Goal: Contribute content: Contribute content

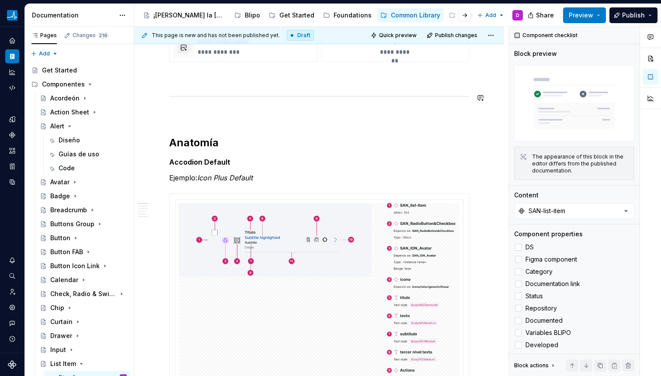
scroll to position [271, 0]
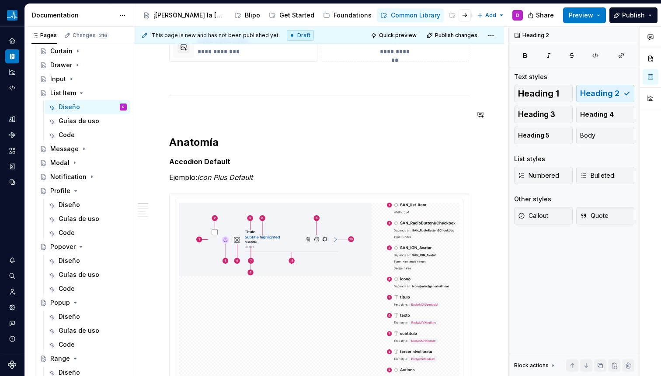
click at [78, 93] on icon "Page tree" at bounding box center [81, 93] width 7 height 7
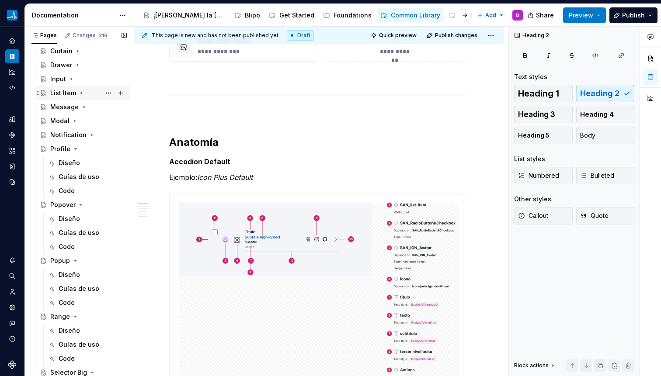
click at [81, 93] on icon "Page tree" at bounding box center [81, 93] width 7 height 7
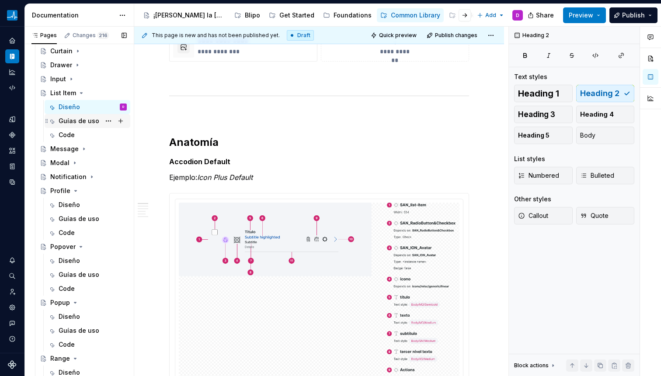
click at [83, 122] on div "Guías de uso" at bounding box center [79, 121] width 41 height 9
click at [77, 108] on div "Diseño" at bounding box center [69, 107] width 21 height 9
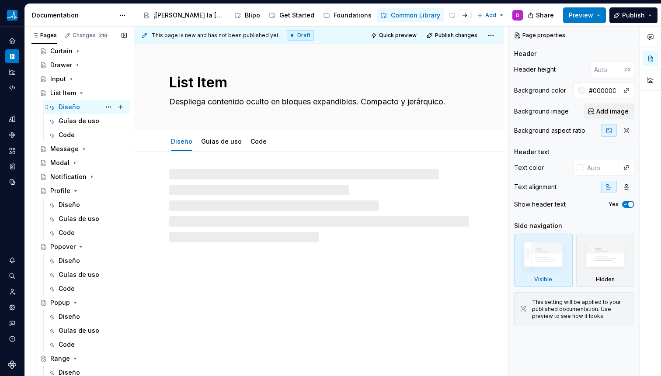
click at [66, 109] on div "Diseño" at bounding box center [69, 107] width 21 height 9
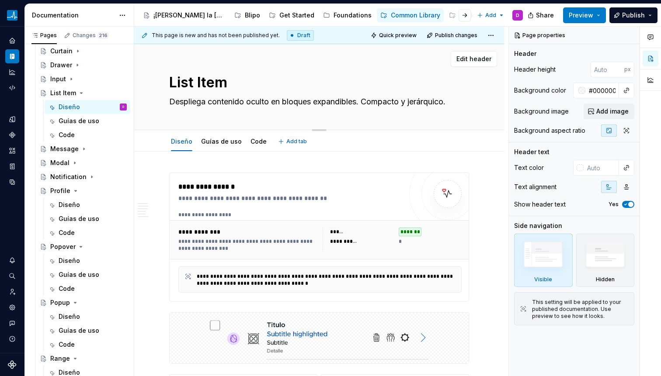
click at [191, 101] on textarea "Despliega contenido oculto en bloques expandibles. Compacto y jerárquico." at bounding box center [317, 102] width 300 height 14
click at [253, 114] on div "List Item Despliega contenido oculto en bloques expandibles. Compacto y jerárqu…" at bounding box center [319, 87] width 300 height 86
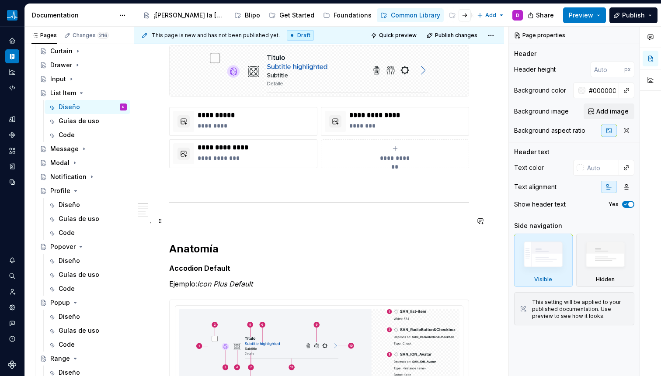
scroll to position [117, 0]
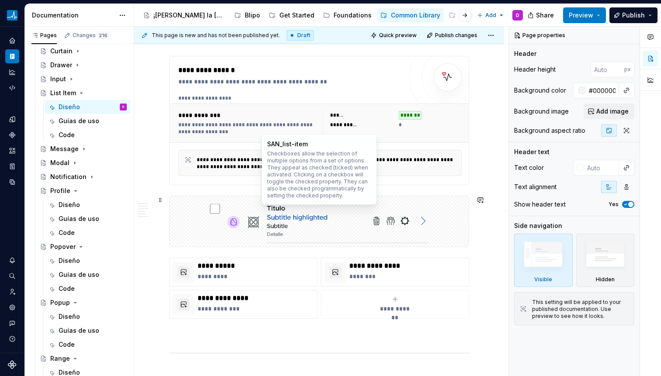
click at [234, 230] on img at bounding box center [319, 222] width 242 height 44
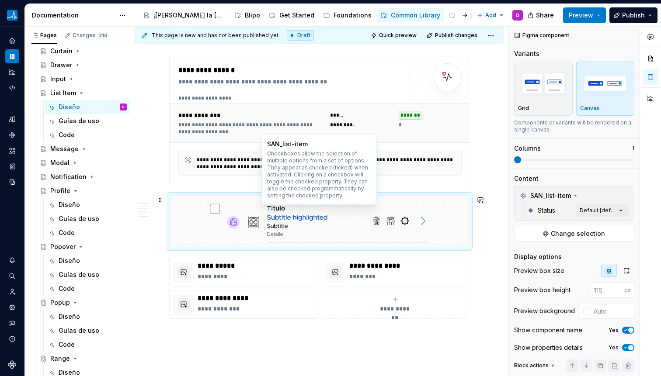
click at [225, 224] on img at bounding box center [319, 222] width 242 height 44
click at [216, 220] on img at bounding box center [319, 222] width 242 height 44
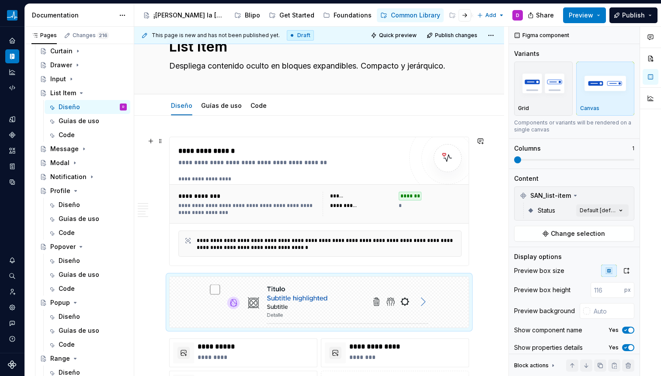
scroll to position [0, 0]
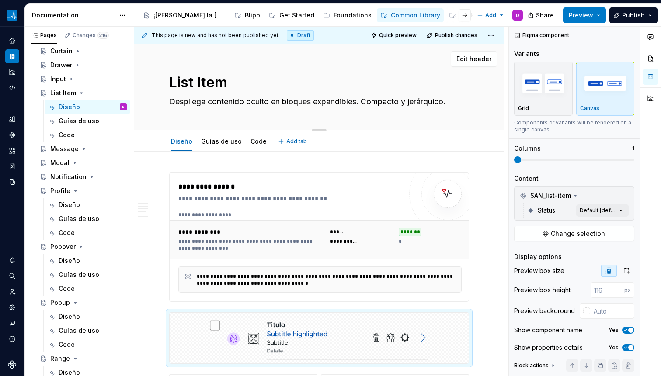
click at [184, 103] on textarea "Despliega contenido oculto en bloques expandibles. Compacto y jerárquico." at bounding box center [317, 102] width 300 height 14
paste textarea "representa un elemento dentro de una lista, utilizado para mostrar información …"
type textarea "*"
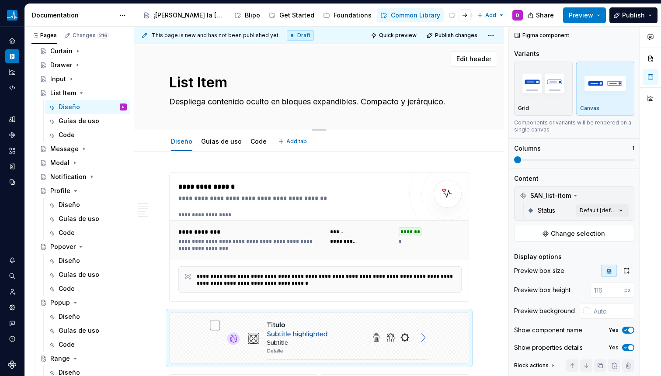
type textarea "representa un elemento dentro de una lista, utilizado para mostrar información …"
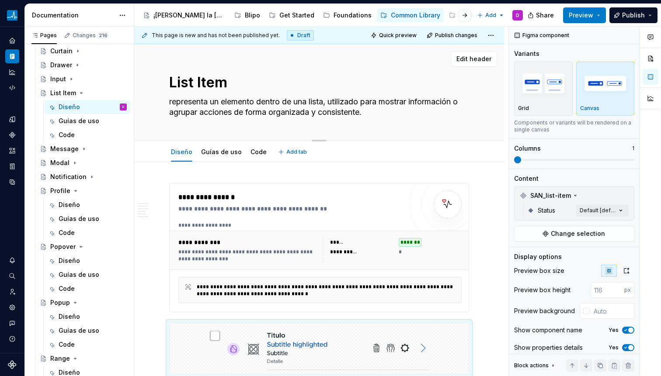
drag, startPoint x: 173, startPoint y: 98, endPoint x: 164, endPoint y: 99, distance: 8.8
click at [164, 99] on div "List Item representa un elemento dentro de una lista, utilizado para mostrar in…" at bounding box center [319, 92] width 370 height 97
type textarea "*"
type textarea "Representa un elemento dentro de una lista, utilizado para mostrar información …"
drag, startPoint x: 194, startPoint y: 103, endPoint x: 216, endPoint y: 103, distance: 22.3
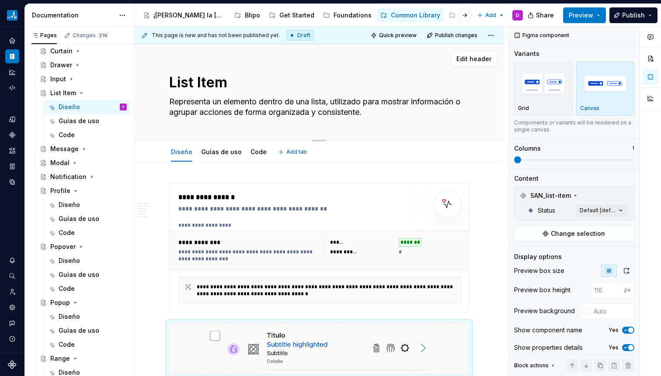
click at [216, 103] on textarea "Representa un elemento dentro de una lista, utilizado para mostrar información …" at bounding box center [317, 107] width 300 height 24
type textarea "*"
click at [216, 103] on textarea "Representa un elemento dentro de una lista, utilizado para mostrar información …" at bounding box center [317, 107] width 300 height 24
click at [275, 109] on textarea "Representa un elemento dentro de una lista, utilizado para mostrar información …" at bounding box center [317, 107] width 300 height 24
click at [246, 115] on textarea "Representa un elemento dentro de una lista, utilizado para mostrar información …" at bounding box center [317, 107] width 300 height 24
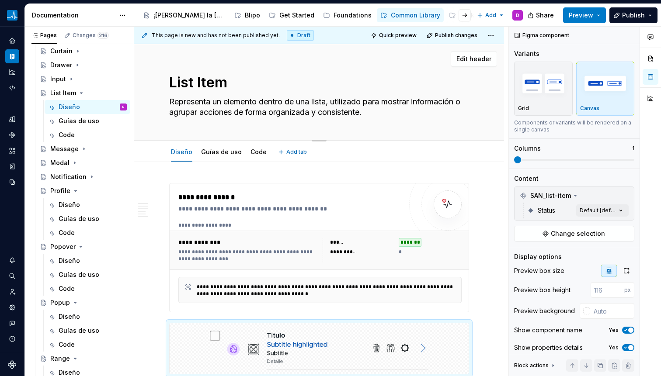
type textarea "Representa un elemento dentro de una lista, utilizado para mostrar información …"
click at [196, 123] on div "List Item Representa un elemento dentro de una lista, utilizado para mostrar in…" at bounding box center [319, 92] width 300 height 96
click at [244, 116] on textarea "Representa un elemento dentro de una lista, utilizado para mostrar información …" at bounding box center [317, 107] width 300 height 24
click at [246, 120] on div "List Item Representa un elemento dentro de una lista, utilizado para mostrar in…" at bounding box center [319, 92] width 300 height 96
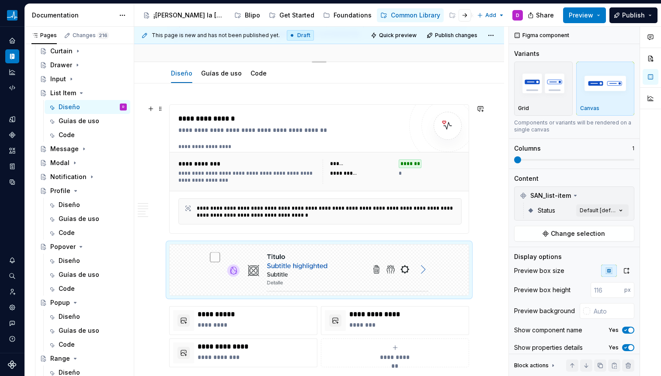
scroll to position [79, 0]
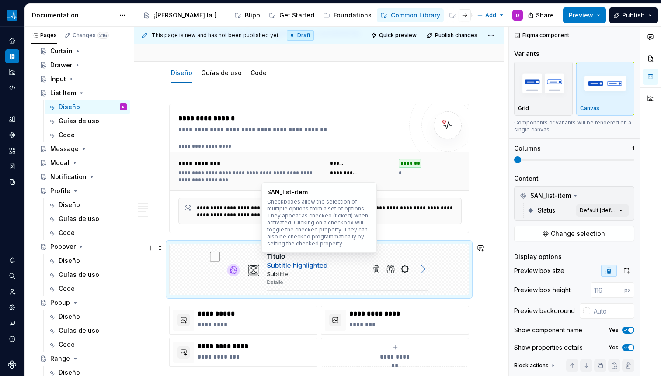
click at [405, 268] on img at bounding box center [319, 270] width 242 height 44
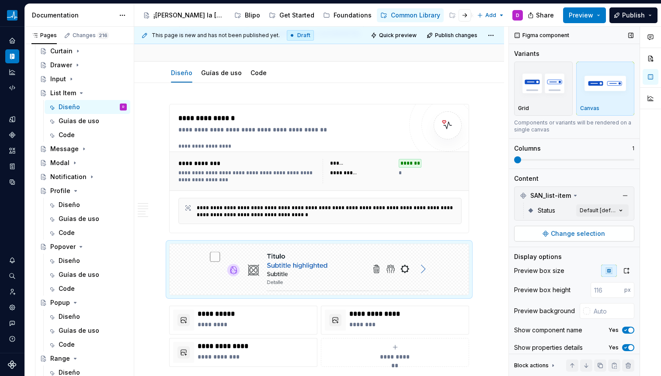
click at [571, 231] on span "Change selection" at bounding box center [578, 234] width 54 height 9
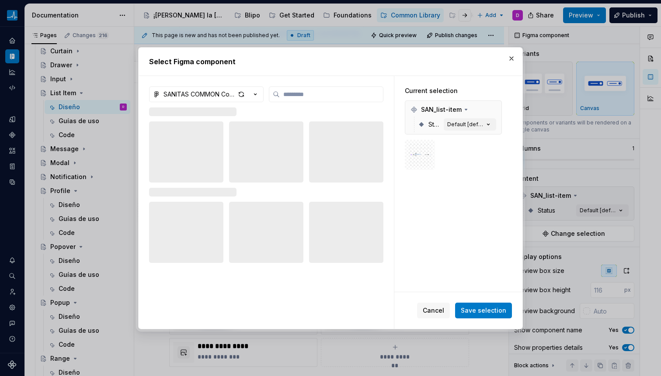
type textarea "*"
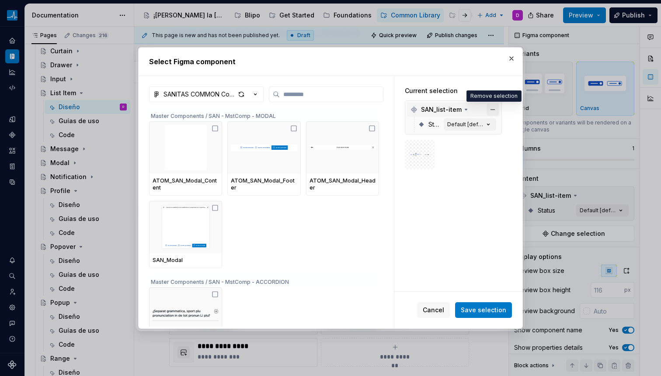
click at [493, 110] on button "button" at bounding box center [493, 110] width 12 height 12
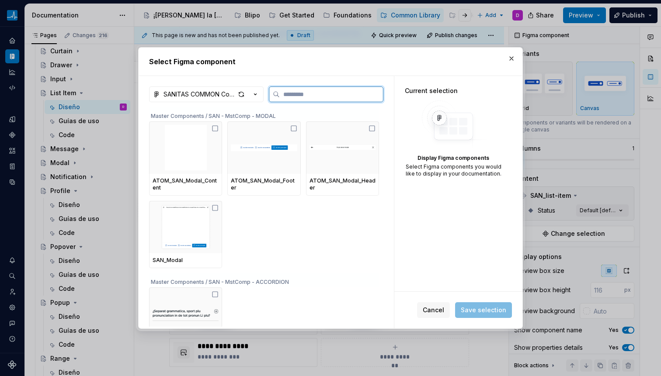
click at [308, 96] on input "search" at bounding box center [331, 94] width 103 height 9
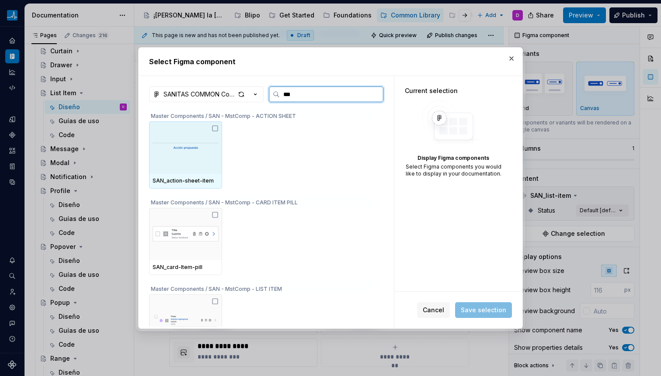
type input "****"
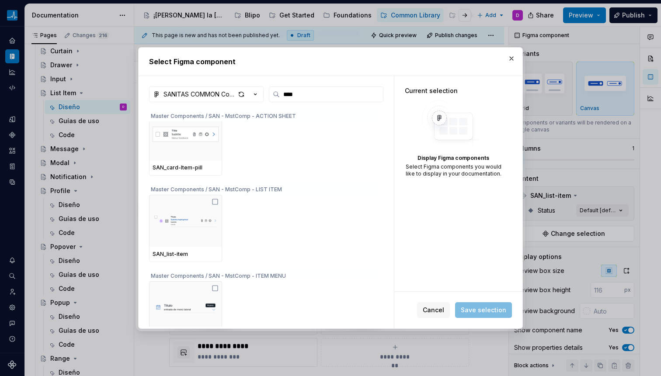
scroll to position [101, 0]
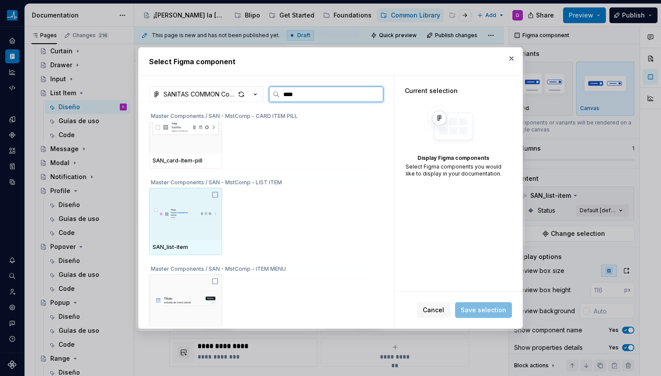
click at [195, 226] on img at bounding box center [186, 213] width 66 height 45
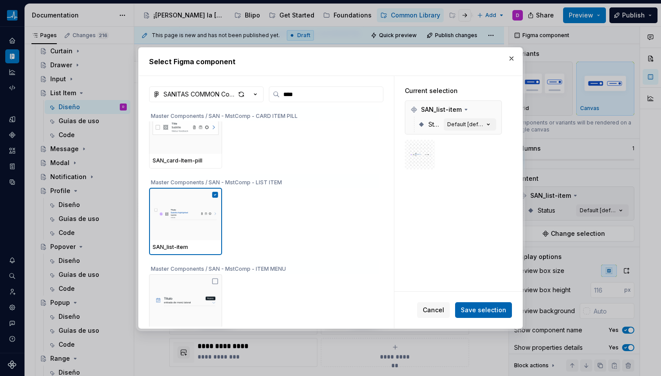
click at [489, 310] on span "Save selection" at bounding box center [483, 310] width 45 height 9
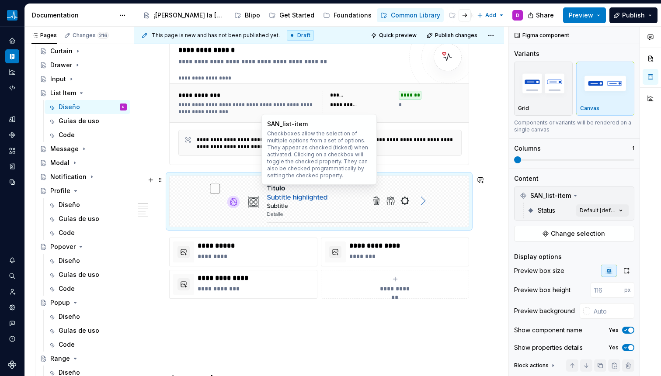
click at [224, 191] on img at bounding box center [319, 202] width 242 height 44
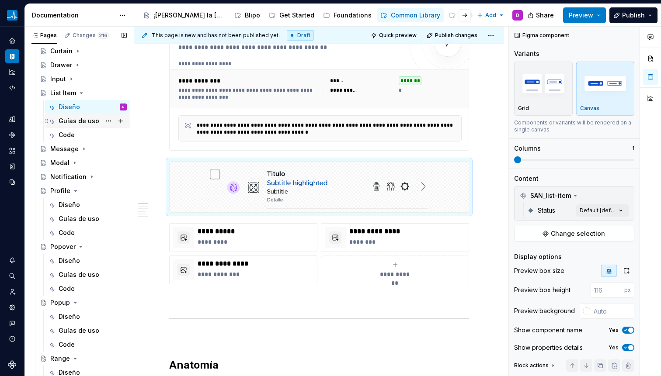
scroll to position [164, 0]
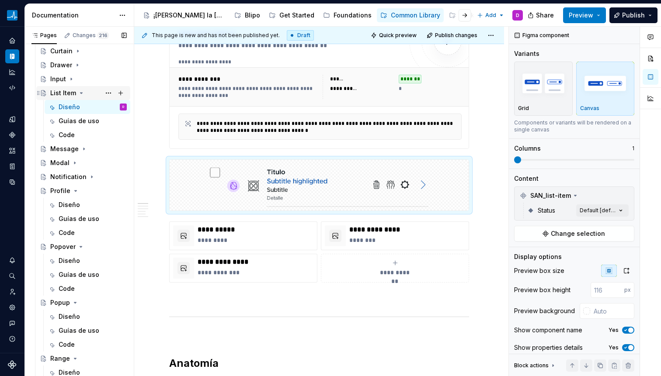
click at [80, 94] on icon "Page tree" at bounding box center [81, 93] width 2 height 1
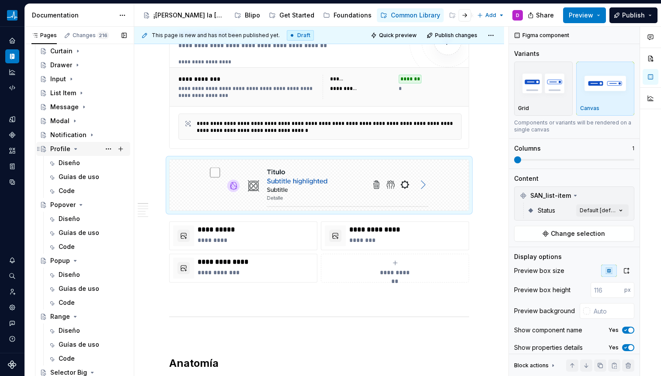
click at [77, 147] on icon "Page tree" at bounding box center [75, 149] width 7 height 7
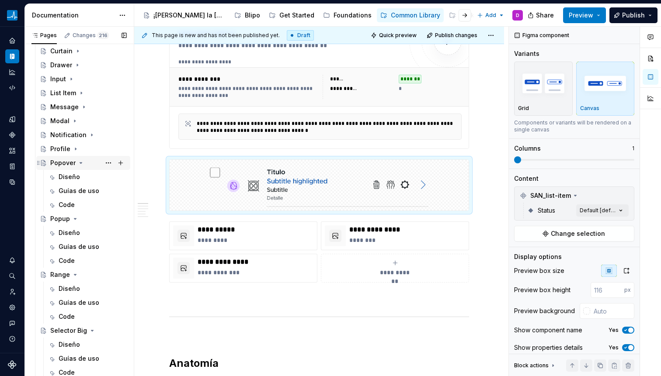
click at [82, 161] on icon "Page tree" at bounding box center [80, 163] width 7 height 7
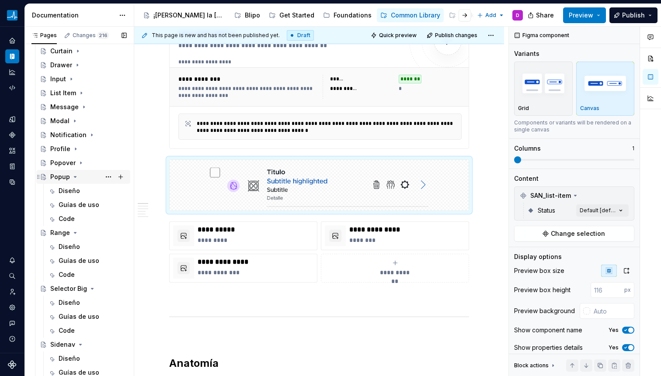
click at [74, 176] on icon "Page tree" at bounding box center [75, 177] width 7 height 7
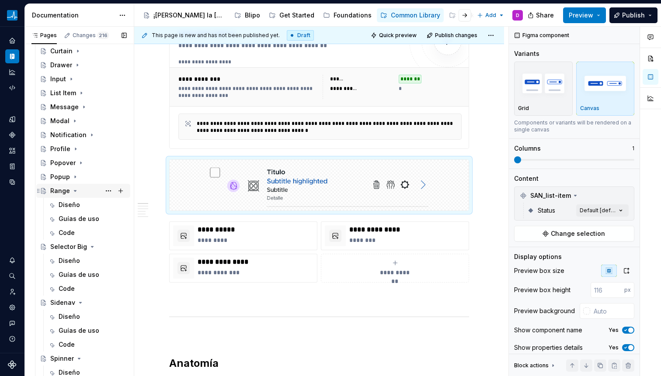
click at [73, 190] on icon "Page tree" at bounding box center [75, 191] width 7 height 7
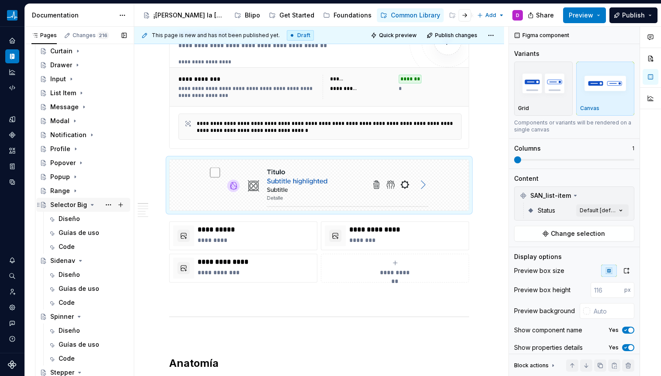
click at [91, 205] on icon "Page tree" at bounding box center [92, 205] width 2 height 1
click at [79, 220] on icon "Page tree" at bounding box center [80, 219] width 7 height 7
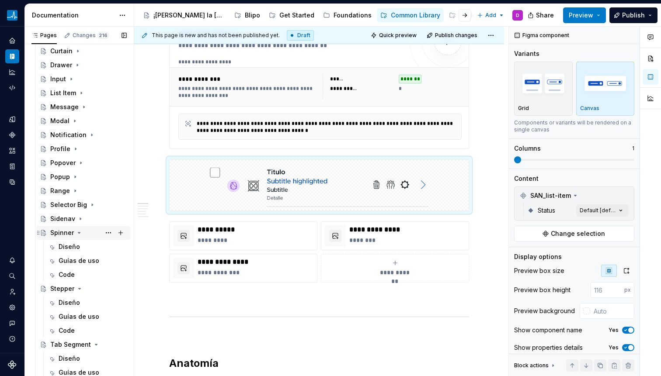
click at [78, 233] on icon "Page tree" at bounding box center [79, 233] width 2 height 1
click at [80, 247] on icon "Page tree" at bounding box center [79, 247] width 7 height 7
click at [93, 259] on icon "Page tree" at bounding box center [96, 260] width 7 height 7
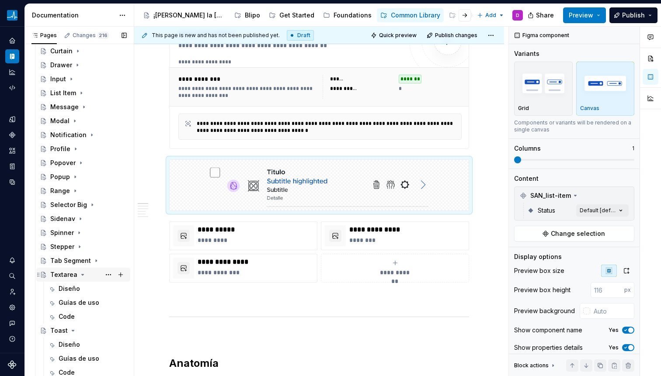
click at [79, 273] on icon "Page tree" at bounding box center [82, 274] width 7 height 7
click at [72, 289] on icon "Page tree" at bounding box center [73, 289] width 2 height 1
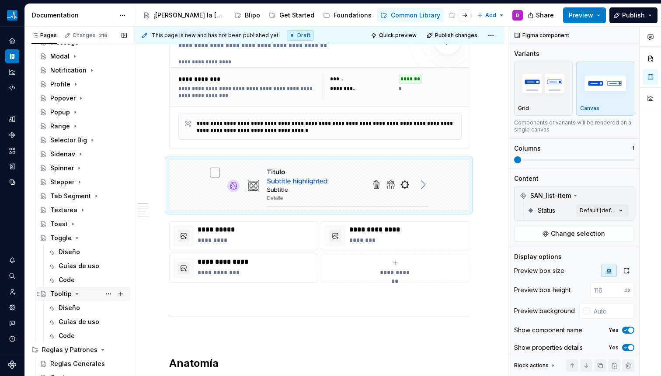
scroll to position [338, 0]
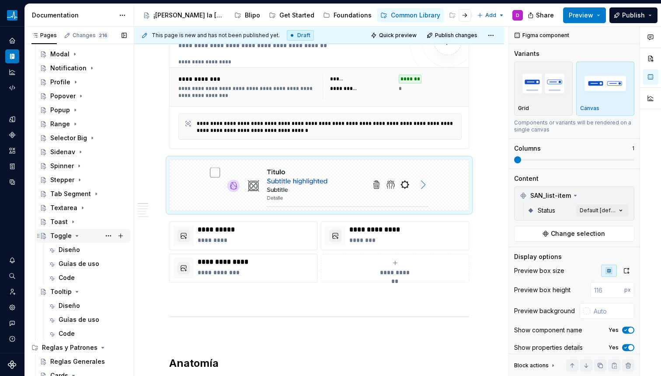
click at [74, 233] on icon "Page tree" at bounding box center [76, 236] width 7 height 7
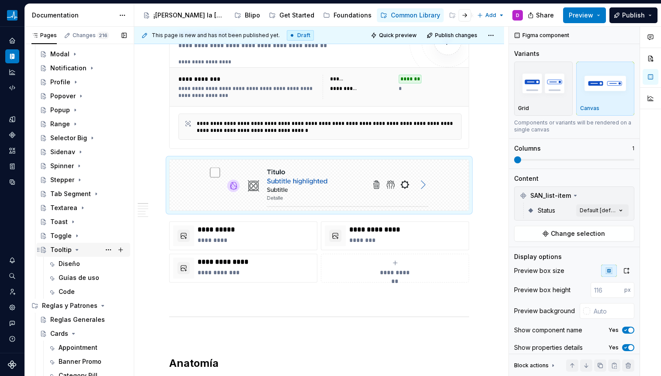
click at [76, 253] on icon "Page tree" at bounding box center [76, 250] width 7 height 7
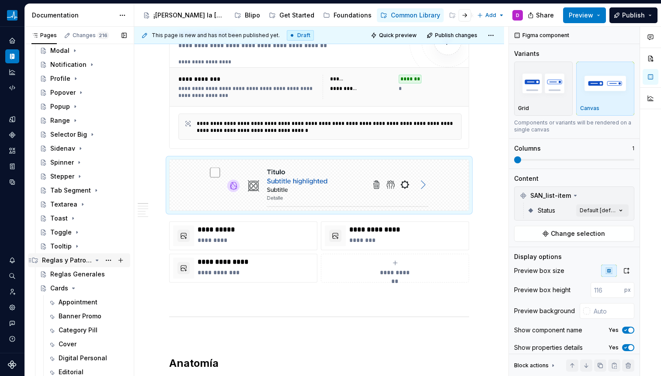
click at [94, 259] on icon "Page tree" at bounding box center [97, 260] width 7 height 7
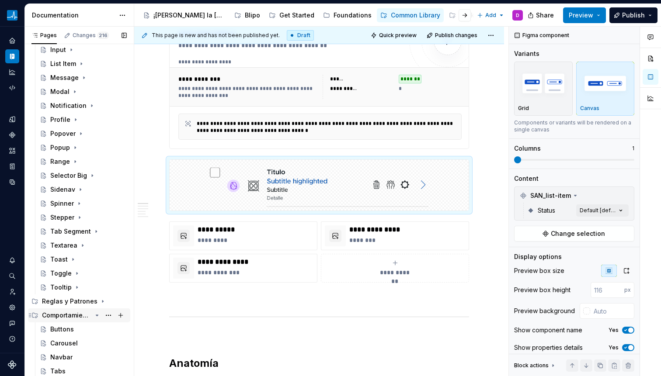
click at [94, 317] on icon "Page tree" at bounding box center [97, 315] width 7 height 7
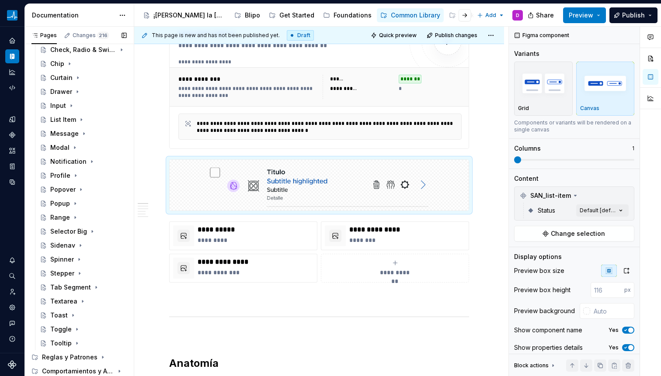
scroll to position [0, 0]
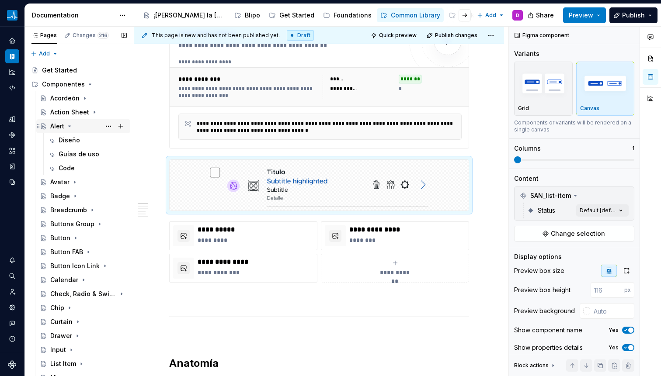
click at [70, 127] on icon "Page tree" at bounding box center [70, 126] width 2 height 1
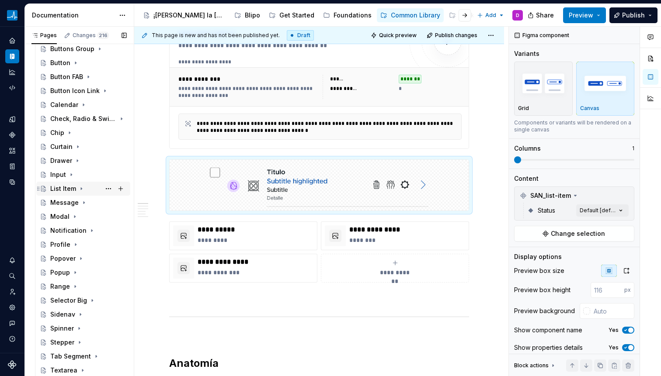
scroll to position [140, 0]
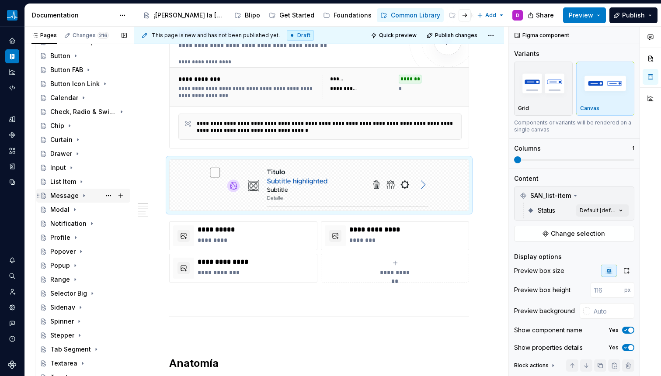
click at [58, 191] on div "Message" at bounding box center [64, 195] width 28 height 9
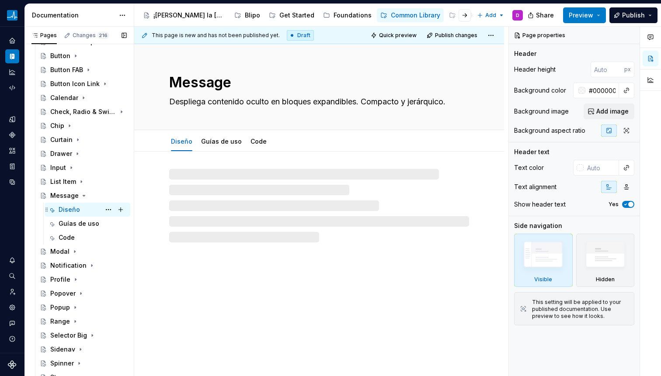
scroll to position [142, 0]
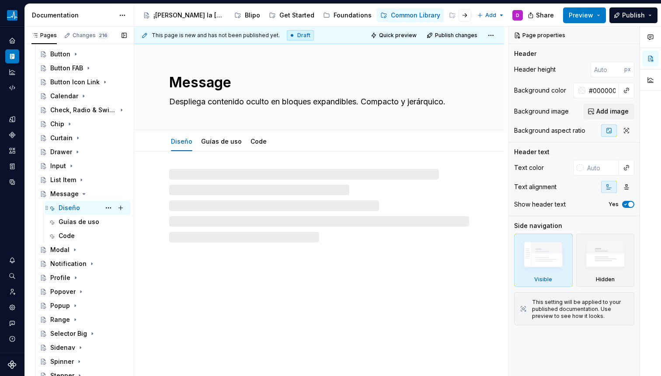
click at [65, 205] on div "Diseño" at bounding box center [69, 208] width 21 height 9
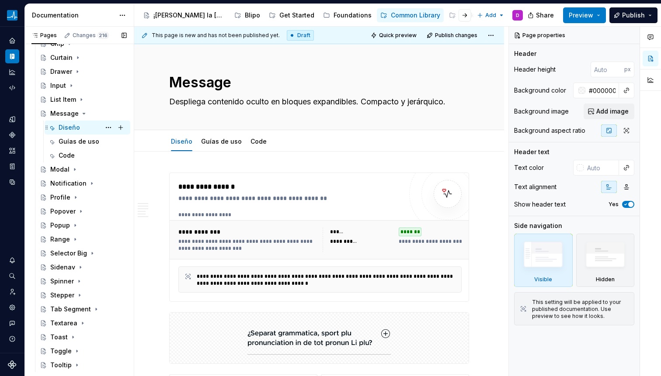
scroll to position [222, 0]
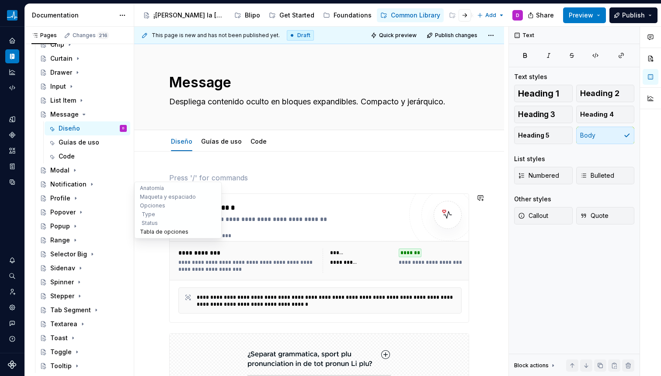
click at [153, 235] on button "Tabla de opciones" at bounding box center [177, 232] width 83 height 9
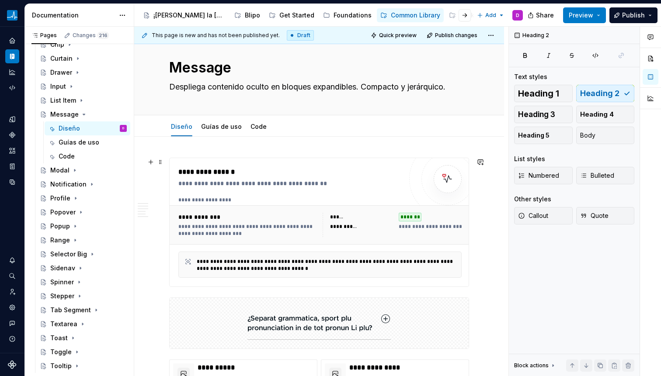
scroll to position [0, 0]
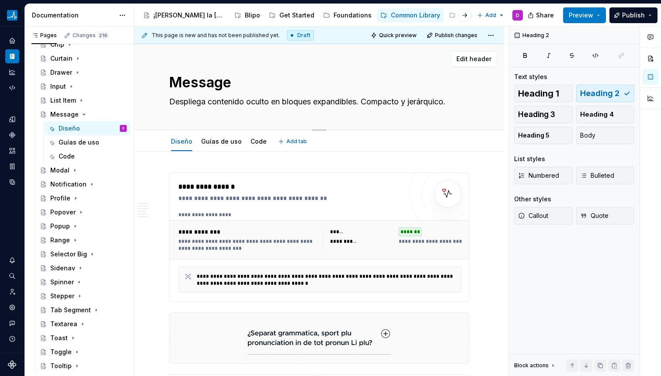
click at [203, 104] on textarea "Despliega contenido oculto en bloques expandibles. Compacto y jerárquico." at bounding box center [317, 102] width 300 height 14
paste textarea "comunicar información breve al usuario, como notificaciones, avisos, confirmaci…"
type textarea "*"
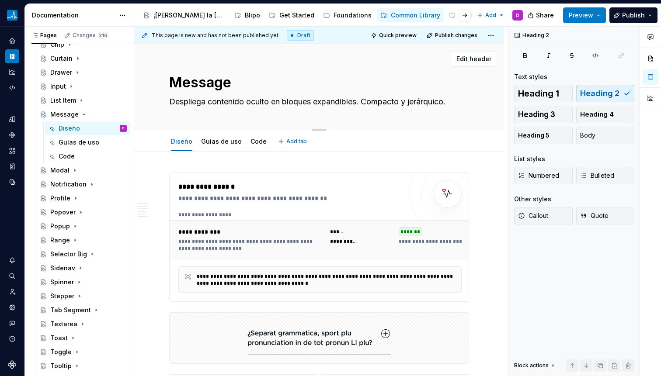
type textarea "comunicar información breve al usuario, como notificaciones, avisos, confirmaci…"
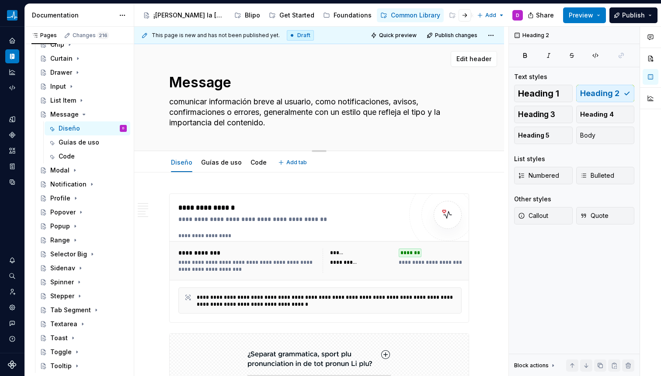
click at [170, 103] on textarea "comunicar información breve al usuario, como notificaciones, avisos, confirmaci…" at bounding box center [317, 112] width 300 height 35
type textarea "*"
type textarea "omunicar información breve al usuario, como notificaciones, avisos, confirmacio…"
type textarea "*"
type textarea "Comunicar información breve al usuario, como notificaciones, avisos, confirmaci…"
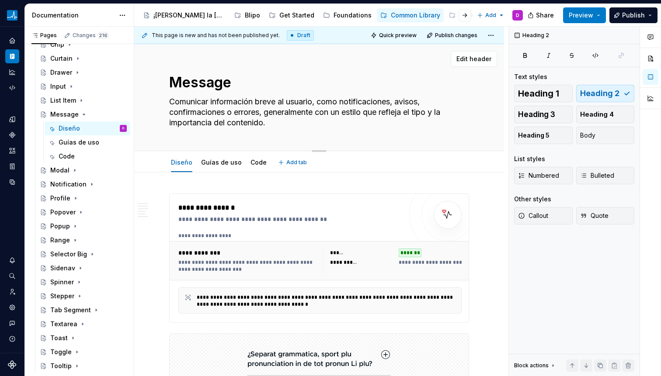
drag, startPoint x: 240, startPoint y: 99, endPoint x: 301, endPoint y: 116, distance: 63.1
click at [301, 116] on textarea "Comunicar información breve al usuario, como notificaciones, avisos, confirmaci…" at bounding box center [317, 112] width 300 height 35
drag, startPoint x: 258, startPoint y: 118, endPoint x: 298, endPoint y: 136, distance: 43.6
click at [297, 136] on div "Message Comunicar información breve al usuario, como notificaciones, avisos, co…" at bounding box center [319, 97] width 300 height 107
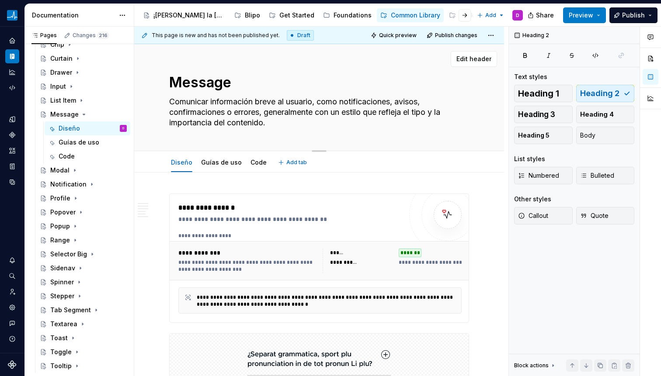
click at [282, 118] on textarea "Comunicar información breve al usuario, como notificaciones, avisos, confirmaci…" at bounding box center [317, 112] width 300 height 35
type textarea "*"
type textarea "Comunicar información breve al usuario, como notificaciones, avisos, confirmaci…"
click at [270, 260] on div "**********" at bounding box center [247, 266] width 139 height 14
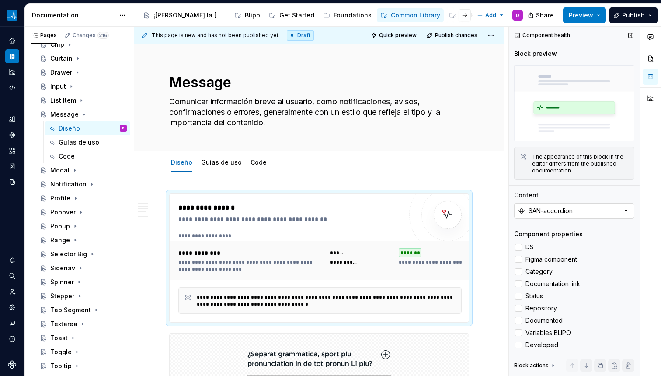
click at [549, 209] on div "SAN-accordion" at bounding box center [551, 211] width 44 height 9
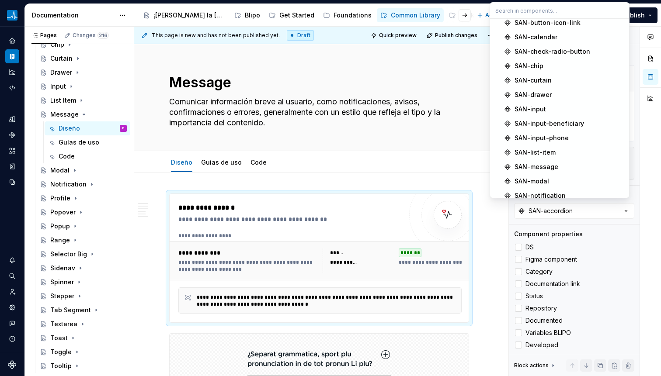
scroll to position [157, 0]
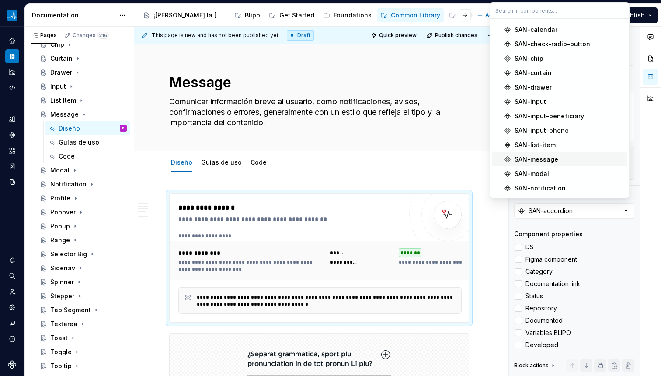
click at [544, 158] on div "SAN-message" at bounding box center [537, 159] width 44 height 9
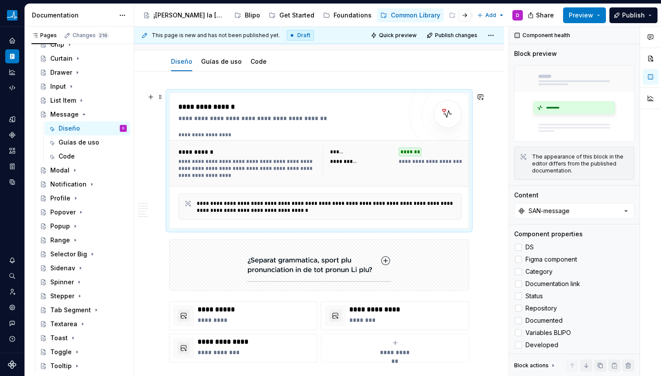
scroll to position [105, 0]
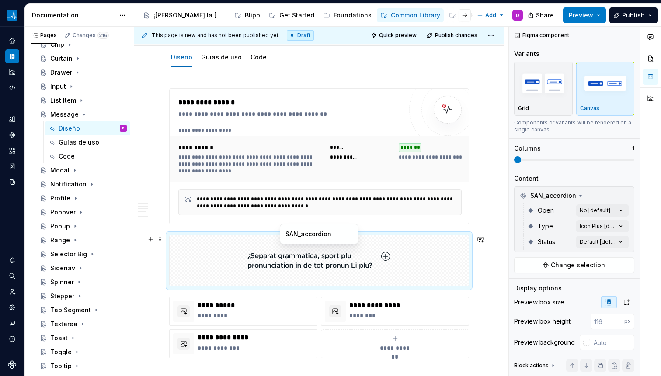
click at [393, 264] on div at bounding box center [319, 261] width 299 height 51
click at [585, 266] on span "Change selection" at bounding box center [578, 265] width 54 height 9
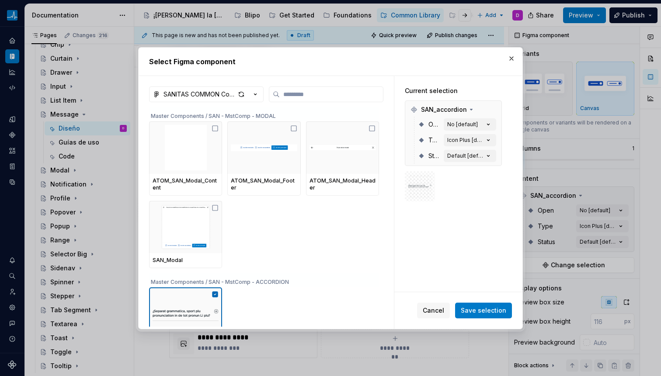
type textarea "*"
click at [349, 90] on input "search" at bounding box center [331, 94] width 103 height 9
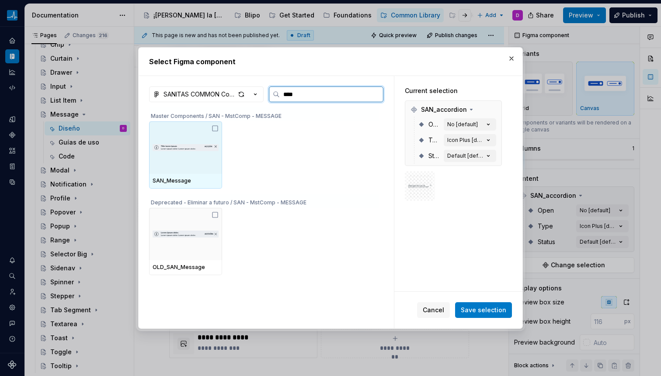
type input "*****"
click at [186, 147] on img at bounding box center [186, 147] width 66 height 25
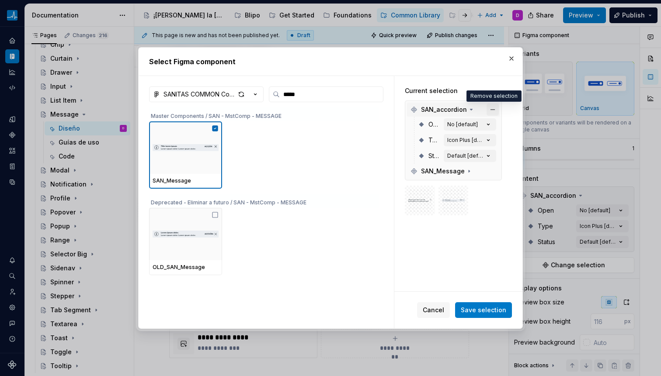
click at [493, 111] on button "button" at bounding box center [493, 110] width 12 height 12
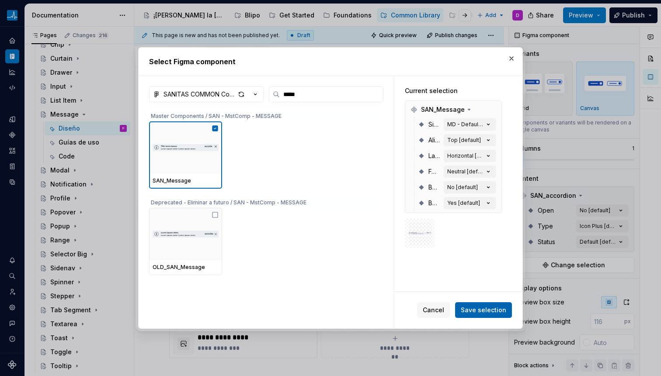
click at [495, 310] on span "Save selection" at bounding box center [483, 310] width 45 height 9
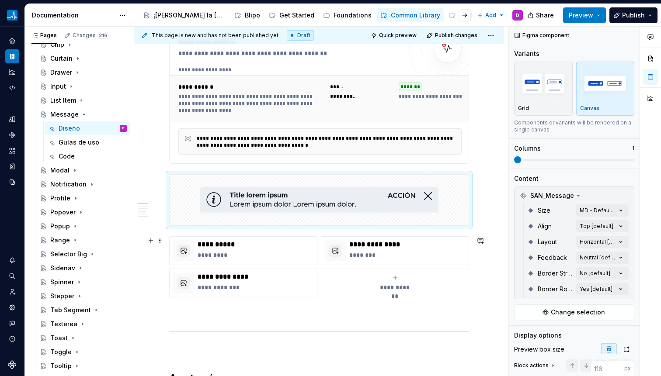
scroll to position [169, 0]
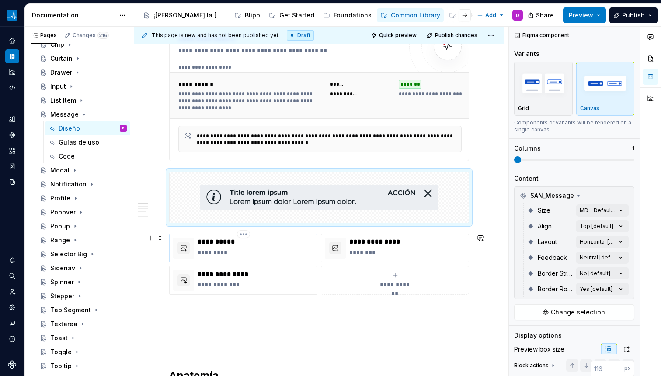
click at [281, 245] on p "**********" at bounding box center [256, 242] width 116 height 9
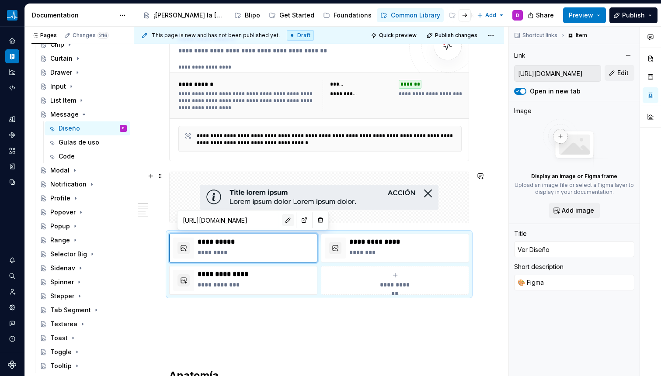
click at [282, 218] on button "button" at bounding box center [288, 220] width 12 height 12
type textarea "*"
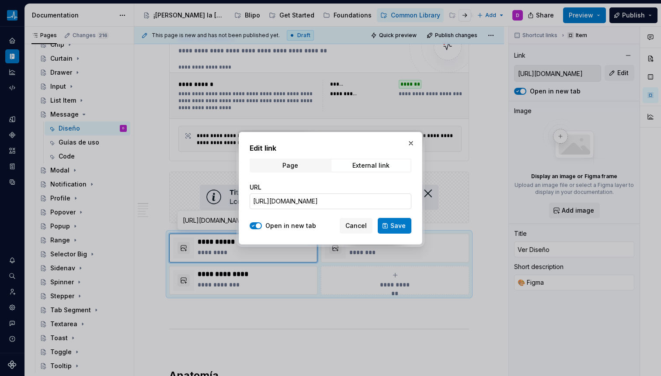
click at [307, 209] on input "[URL][DOMAIN_NAME]" at bounding box center [331, 202] width 162 height 16
paste input "[URL][DOMAIN_NAME]"
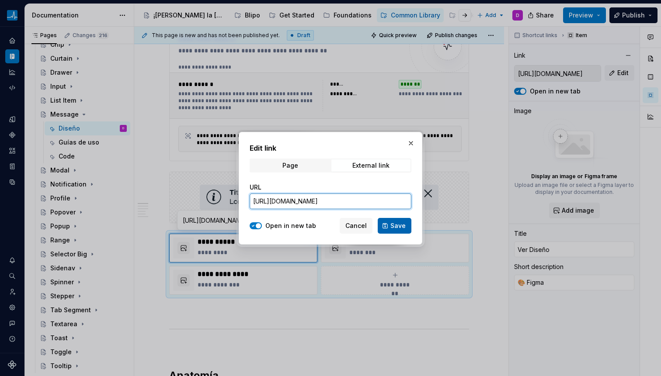
type input "[URL][DOMAIN_NAME]"
click at [389, 226] on button "Save" at bounding box center [395, 226] width 34 height 16
type textarea "*"
type input "[URL][DOMAIN_NAME]"
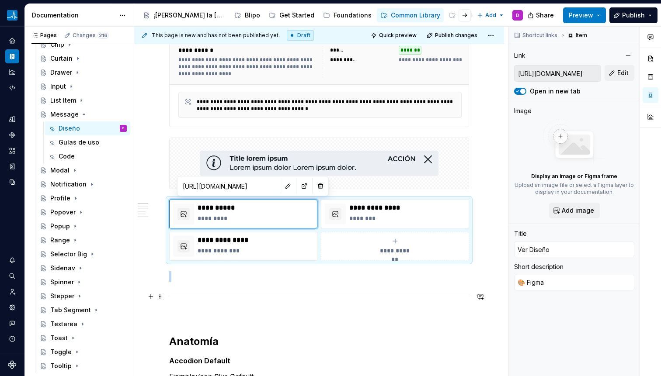
click at [338, 296] on div at bounding box center [319, 295] width 300 height 6
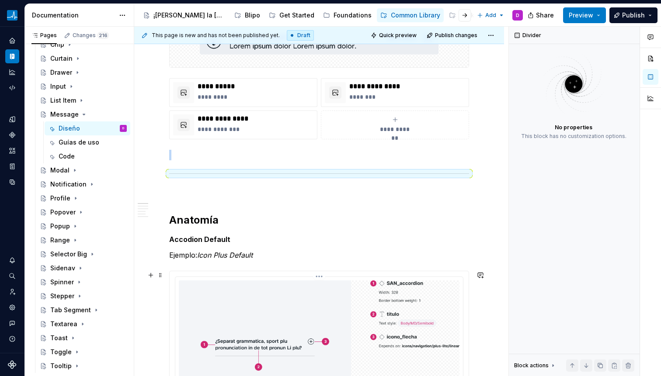
scroll to position [329, 0]
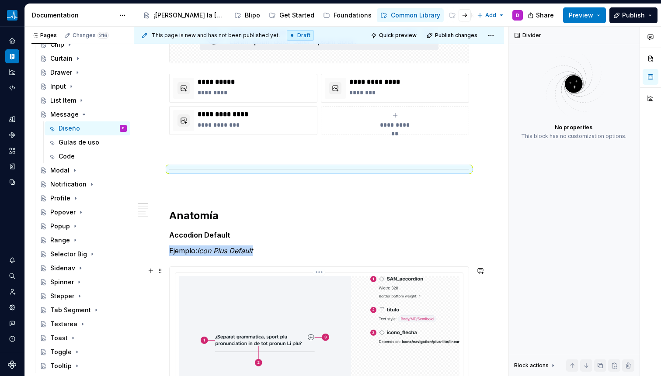
click at [225, 303] on img at bounding box center [319, 340] width 281 height 129
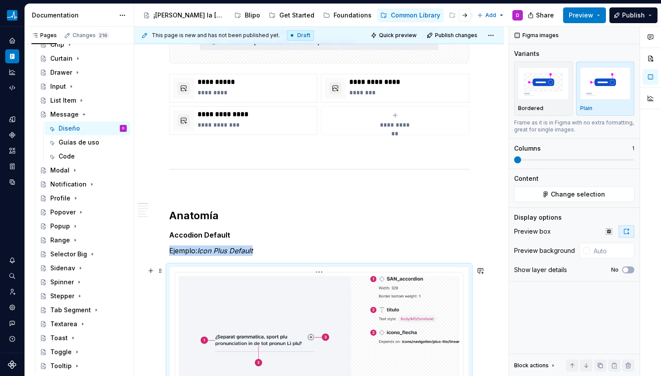
click at [225, 303] on img at bounding box center [319, 340] width 281 height 129
click at [541, 198] on button "Change selection" at bounding box center [574, 195] width 120 height 16
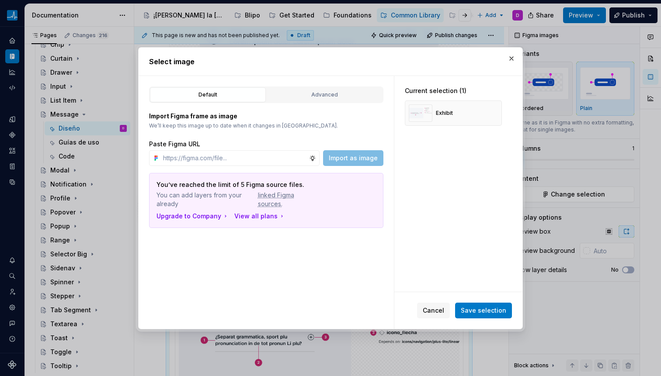
type textarea "*"
click at [306, 91] on div "Advanced" at bounding box center [325, 94] width 110 height 9
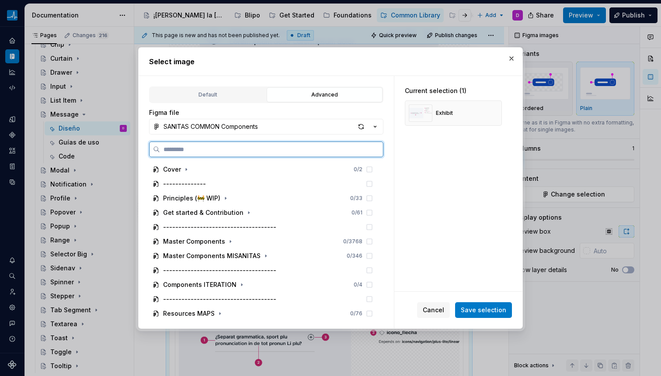
click at [236, 151] on input "search" at bounding box center [271, 149] width 223 height 9
paste input "**********"
type input "**********"
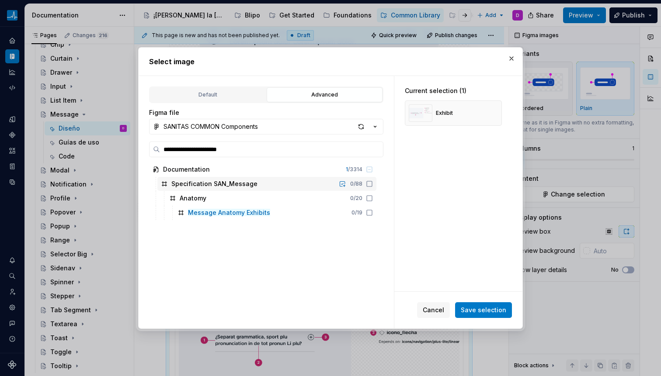
type textarea "*"
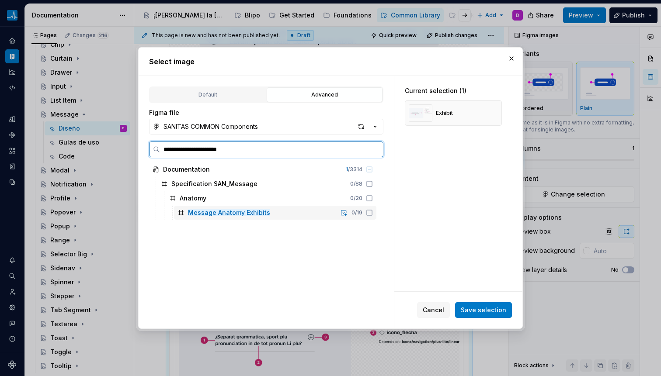
drag, startPoint x: 367, startPoint y: 214, endPoint x: 397, endPoint y: 193, distance: 36.5
click at [366, 214] on icon at bounding box center [369, 212] width 7 height 7
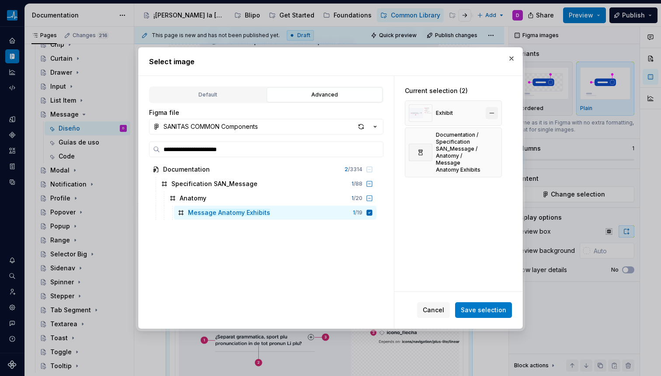
click at [491, 112] on button "button" at bounding box center [492, 113] width 12 height 12
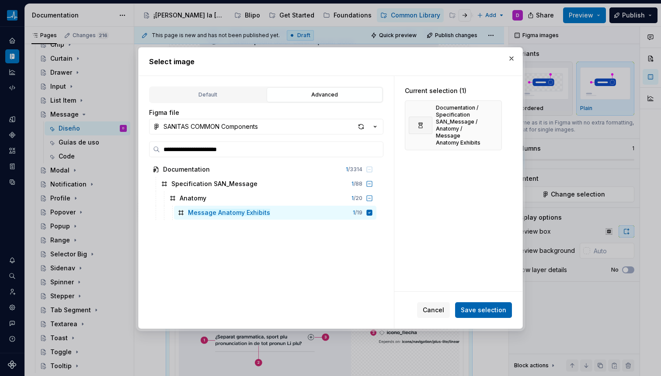
click at [472, 314] on span "Save selection" at bounding box center [483, 310] width 45 height 9
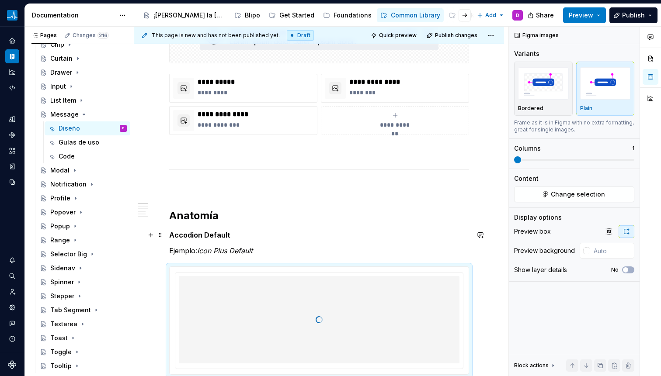
scroll to position [331, 0]
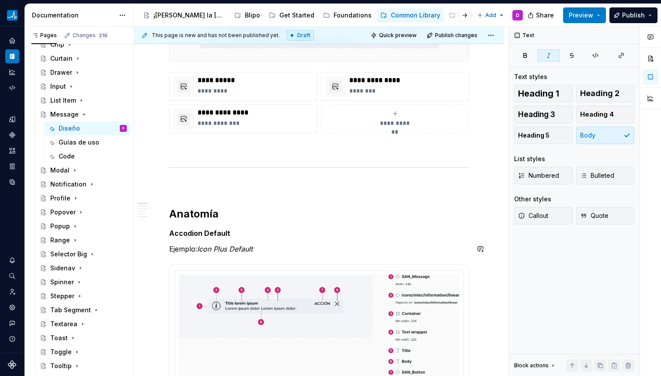
drag, startPoint x: 200, startPoint y: 251, endPoint x: 286, endPoint y: 259, distance: 86.5
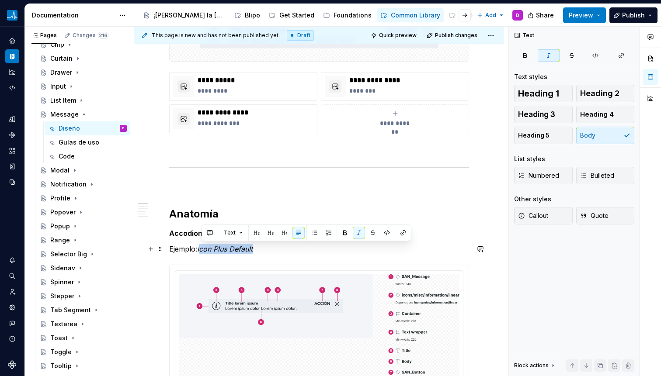
drag, startPoint x: 271, startPoint y: 251, endPoint x: 201, endPoint y: 250, distance: 70.8
click at [201, 250] on p "Ejemplo: Icon Plus Default" at bounding box center [319, 249] width 300 height 10
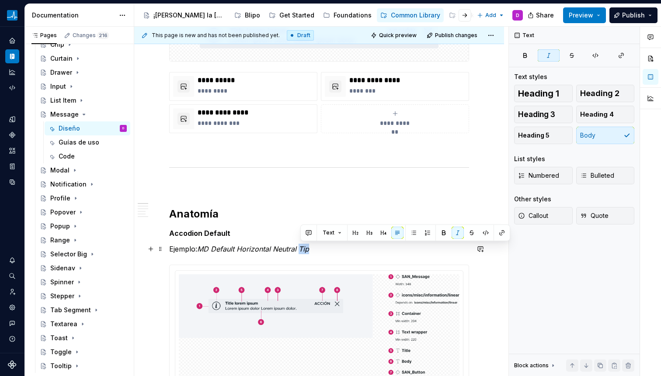
drag, startPoint x: 310, startPoint y: 250, endPoint x: 301, endPoint y: 250, distance: 9.2
click at [301, 250] on em "MD Default Horizontal Neutral Tip" at bounding box center [253, 249] width 112 height 9
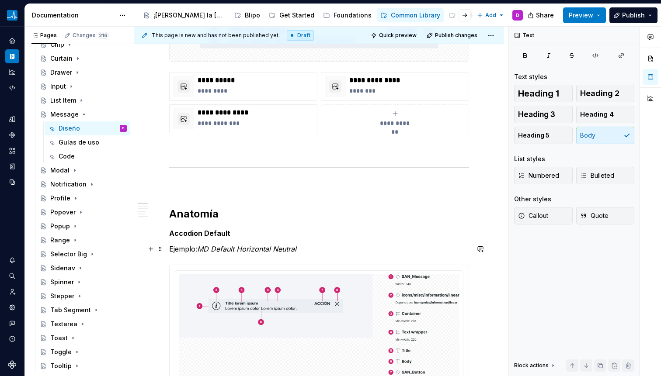
click at [199, 251] on em "MD Default Horizontal Neutral" at bounding box center [246, 249] width 99 height 9
click at [343, 251] on p "Ejemplo: Top MD Default Horizontal Neutral" at bounding box center [319, 249] width 300 height 10
click at [198, 248] on p "Ejemplo: Top MD Default Horizontal Neutral" at bounding box center [319, 249] width 300 height 10
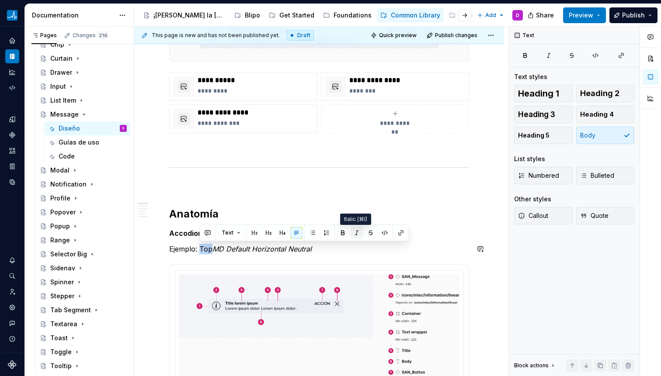
click at [351, 234] on button "button" at bounding box center [357, 233] width 12 height 12
click at [319, 254] on p "Ejemplo: Top MD Default Horizontal Neutral" at bounding box center [319, 249] width 300 height 10
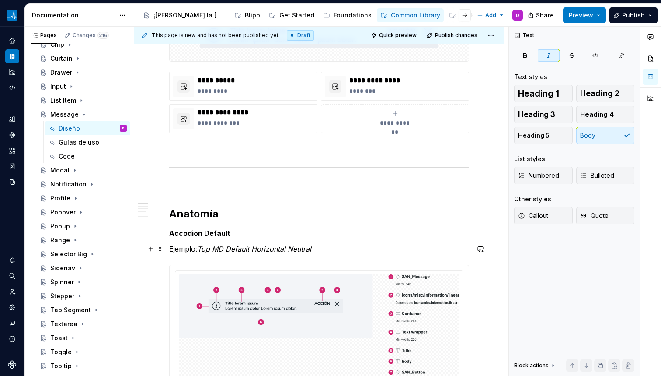
click at [225, 250] on em "MD Default Horizontal Neutral" at bounding box center [261, 249] width 99 height 9
click at [229, 249] on em "MD Default Horizontal Neutral" at bounding box center [261, 249] width 99 height 9
click at [345, 251] on p "Ejemplo: Top MD Default Horizontal Neutral" at bounding box center [319, 249] width 300 height 10
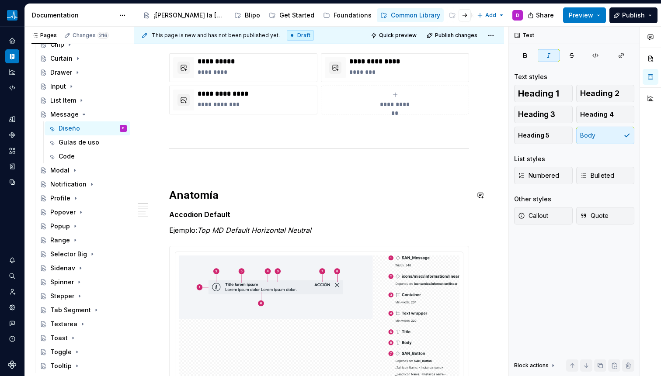
click at [209, 216] on strong "Accodion Default" at bounding box center [199, 214] width 61 height 9
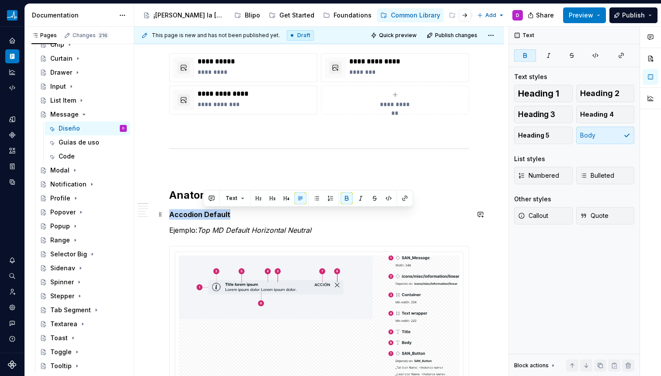
click at [209, 216] on strong "Accodion Default" at bounding box center [199, 214] width 61 height 9
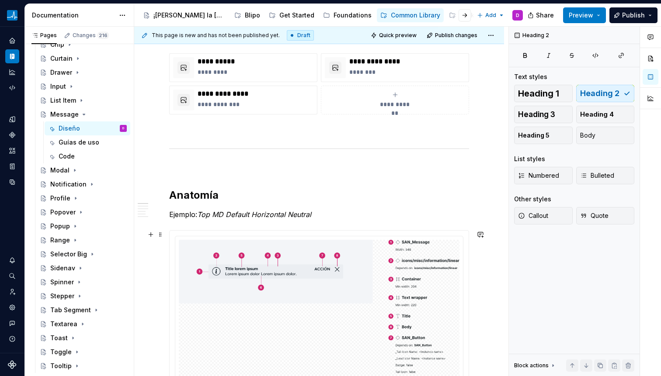
click at [156, 245] on div "**********" at bounding box center [321, 202] width 374 height 350
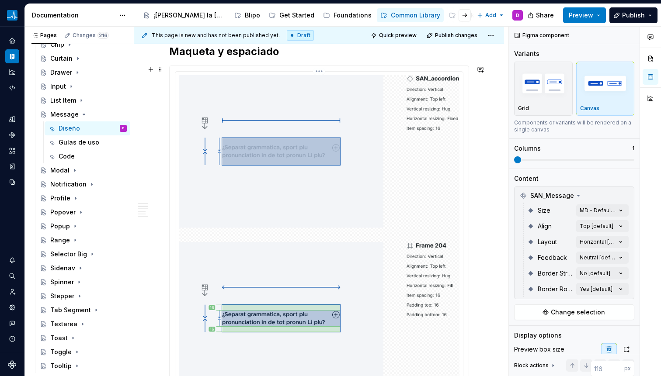
scroll to position [791, 0]
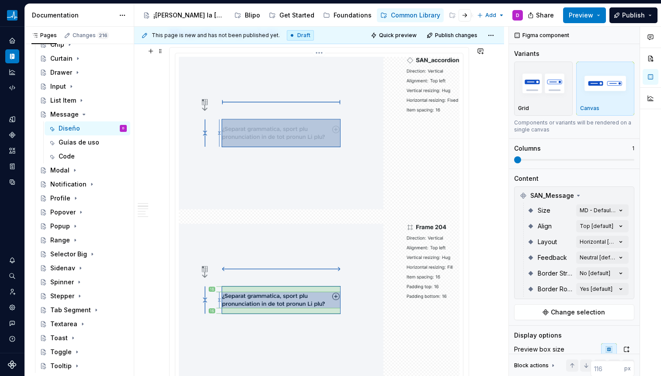
click at [337, 243] on img at bounding box center [319, 300] width 281 height 487
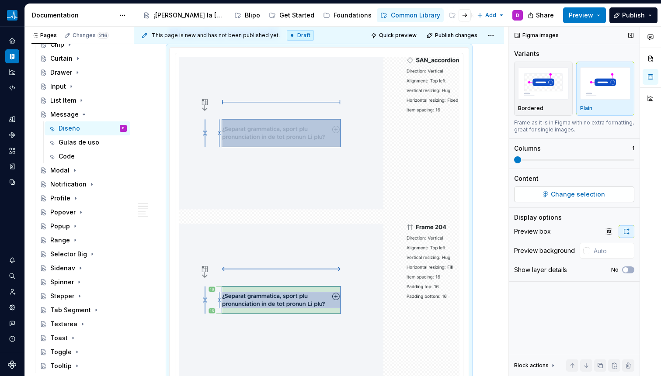
click at [548, 195] on button "Change selection" at bounding box center [574, 195] width 120 height 16
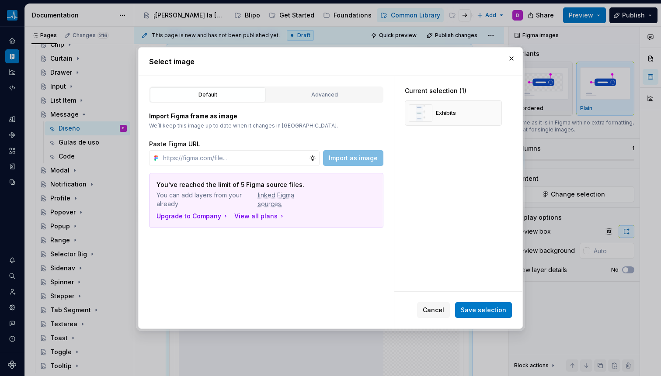
type textarea "*"
click at [328, 93] on div "Advanced" at bounding box center [325, 94] width 110 height 9
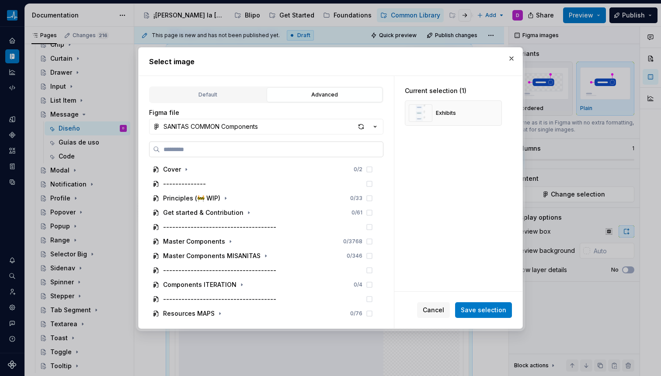
paste input "**********"
type input "**********"
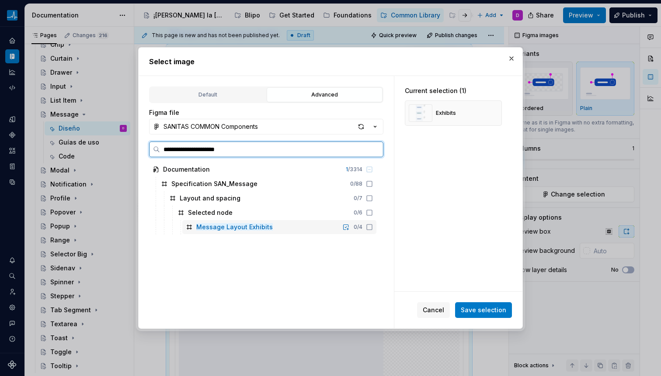
click at [370, 228] on icon at bounding box center [369, 227] width 7 height 7
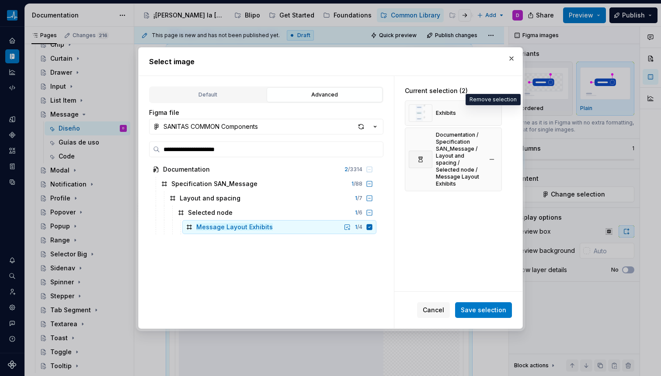
click at [495, 110] on button "button" at bounding box center [492, 113] width 12 height 12
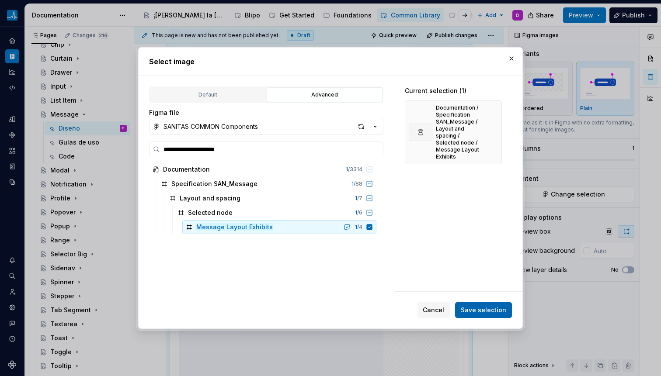
click at [484, 313] on span "Save selection" at bounding box center [483, 310] width 45 height 9
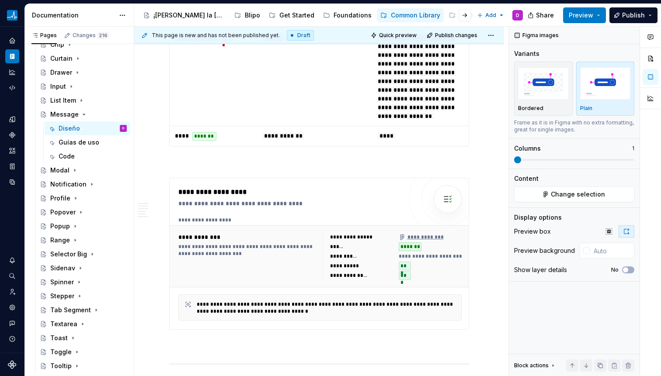
scroll to position [2072, 0]
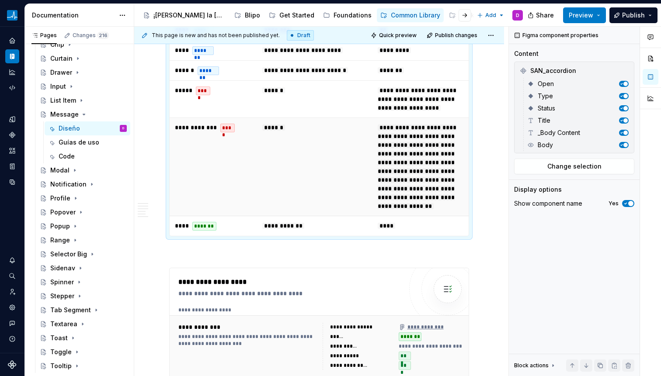
click at [268, 174] on td "******" at bounding box center [314, 167] width 115 height 98
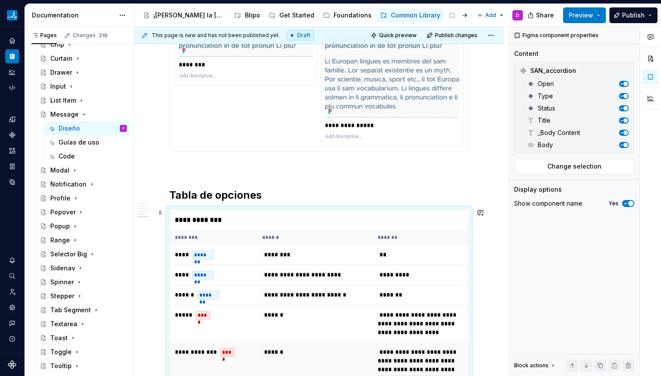
scroll to position [1586, 0]
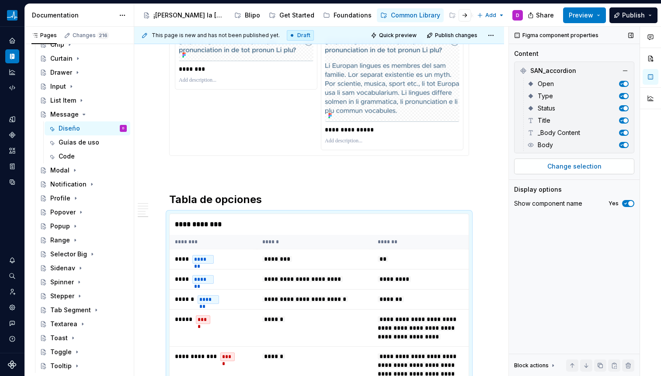
click at [583, 166] on span "Change selection" at bounding box center [574, 166] width 54 height 9
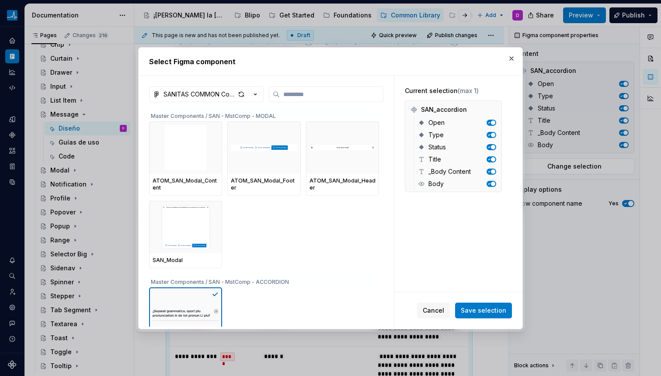
type textarea "*"
click at [311, 88] on label at bounding box center [326, 95] width 115 height 16
click at [311, 90] on input "search" at bounding box center [331, 94] width 103 height 9
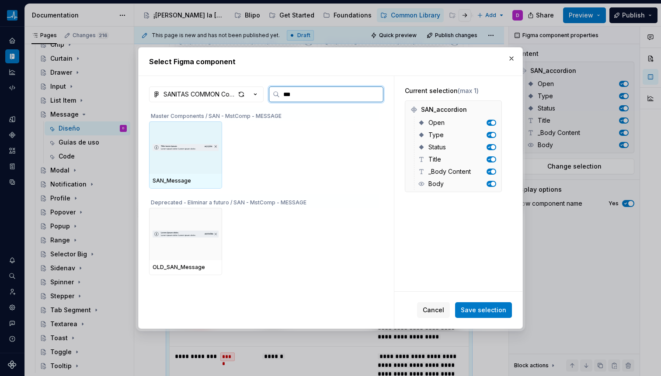
type input "****"
click at [193, 165] on div at bounding box center [185, 148] width 73 height 52
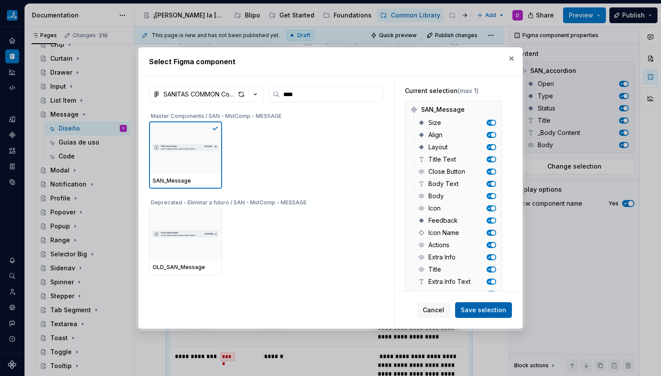
click at [466, 313] on span "Save selection" at bounding box center [483, 310] width 45 height 9
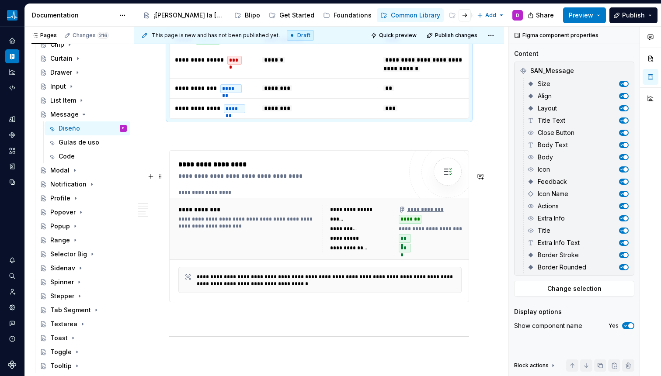
scroll to position [2090, 0]
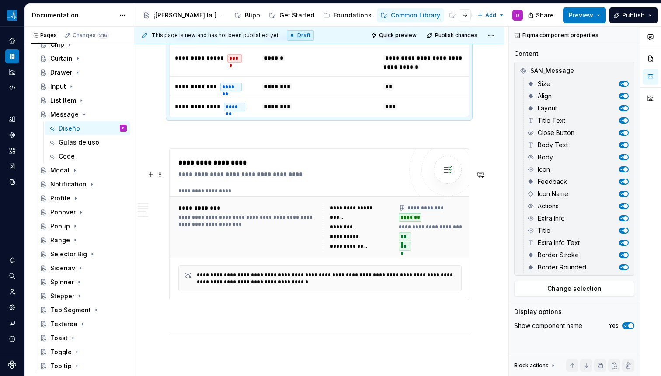
click at [292, 212] on div "**********" at bounding box center [247, 208] width 139 height 9
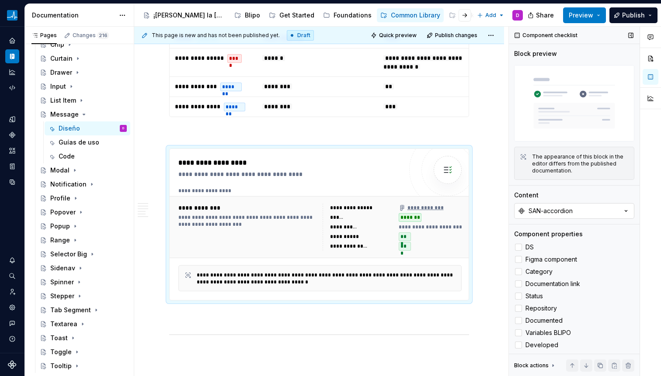
type textarea "*"
click at [574, 208] on button "SAN-accordion" at bounding box center [574, 211] width 120 height 16
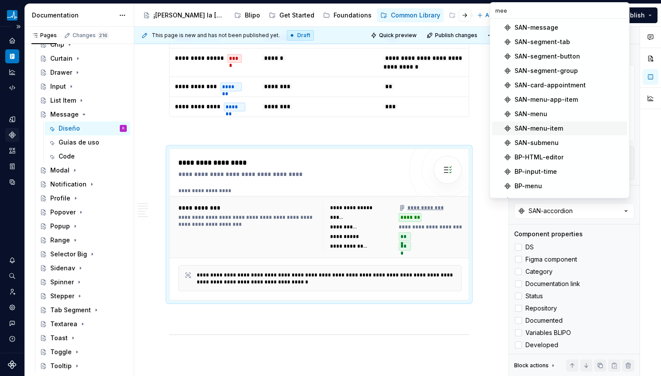
type input "mee"
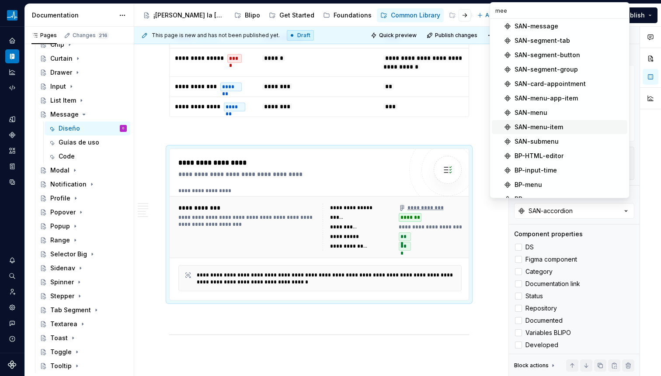
scroll to position [0, 0]
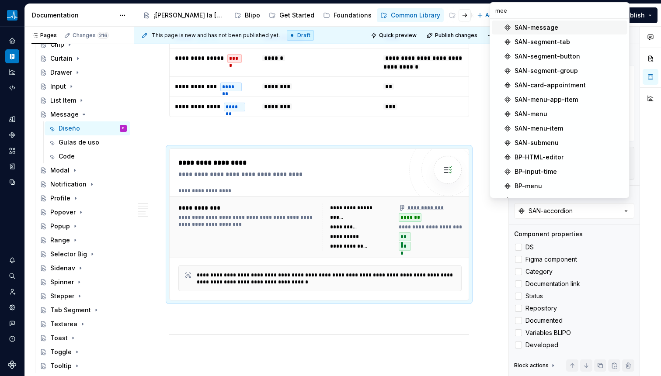
click at [539, 27] on div "SAN-message" at bounding box center [537, 27] width 44 height 9
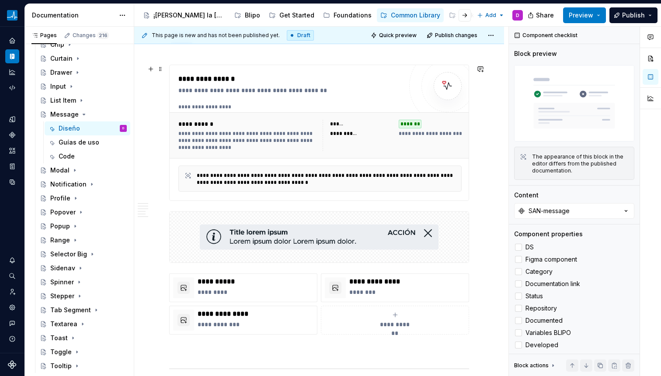
scroll to position [372, 0]
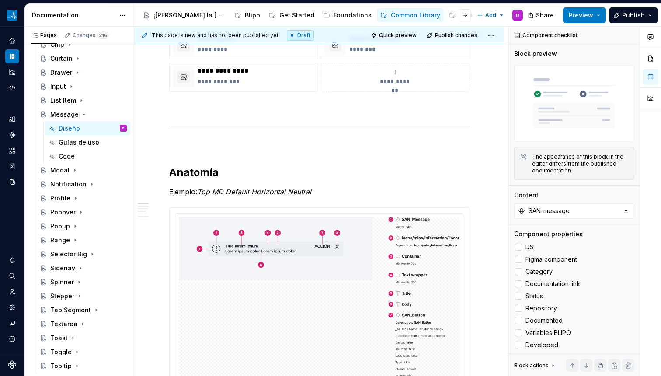
click at [214, 191] on em "MD Default Horizontal Neutral" at bounding box center [261, 192] width 99 height 9
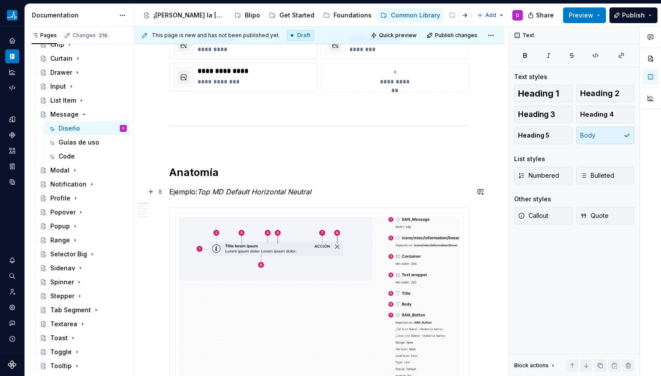
click at [214, 191] on em "MD Default Horizontal Neutral" at bounding box center [261, 192] width 99 height 9
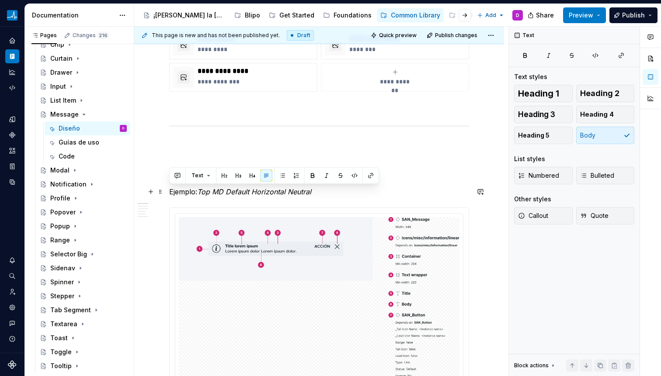
click at [251, 192] on em "MD Default Horizontal Neutral" at bounding box center [261, 192] width 99 height 9
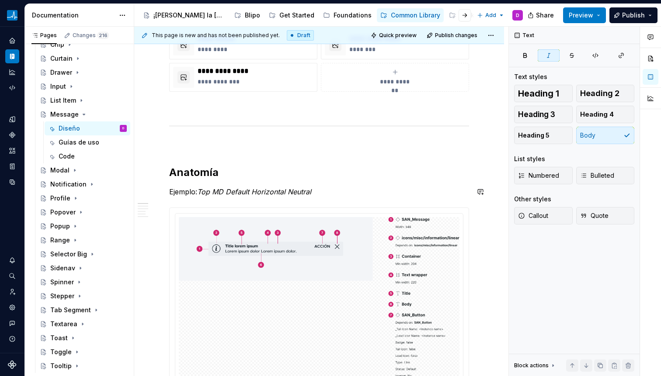
click at [336, 193] on p "Ejemplo: Top MD Default Horizontal Neutral" at bounding box center [319, 192] width 300 height 10
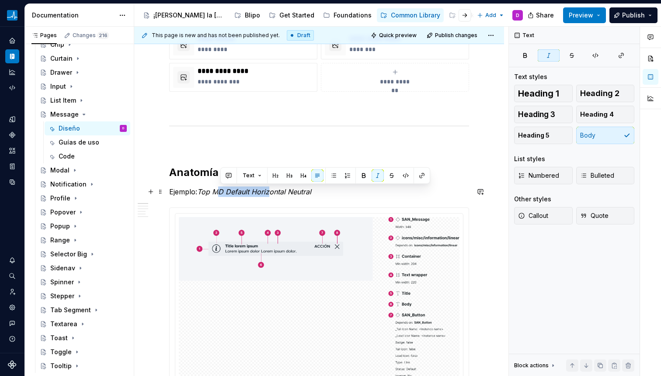
drag, startPoint x: 218, startPoint y: 191, endPoint x: 271, endPoint y: 191, distance: 53.8
click at [271, 191] on em "MD Default Horizontal Neutral" at bounding box center [261, 192] width 99 height 9
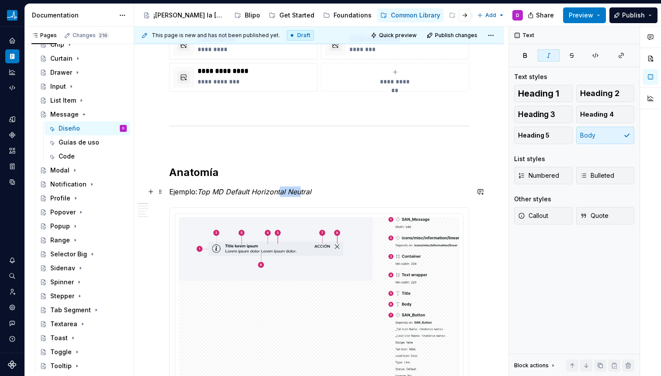
drag, startPoint x: 282, startPoint y: 191, endPoint x: 343, endPoint y: 194, distance: 60.8
click at [323, 193] on p "Ejemplo: Top MD Default Horizontal Neutral" at bounding box center [319, 192] width 300 height 10
click at [342, 193] on p "Ejemplo: Top MD Default Horizontal Neutral" at bounding box center [319, 192] width 300 height 10
click at [286, 195] on em "MD Default Horizontal Neutral" at bounding box center [261, 192] width 99 height 9
click at [293, 192] on em "MD Default Horizontal Neutral" at bounding box center [261, 192] width 99 height 9
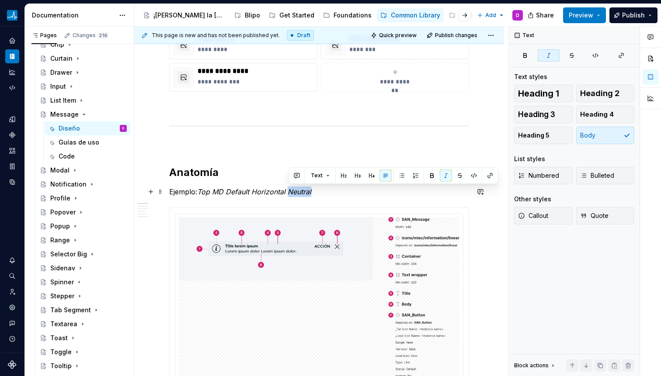
drag, startPoint x: 291, startPoint y: 192, endPoint x: 313, endPoint y: 192, distance: 21.9
click at [311, 192] on em "MD Default Horizontal Neutral" at bounding box center [261, 192] width 99 height 9
click at [222, 191] on em "MD Default Horizontal Neutral" at bounding box center [261, 192] width 99 height 9
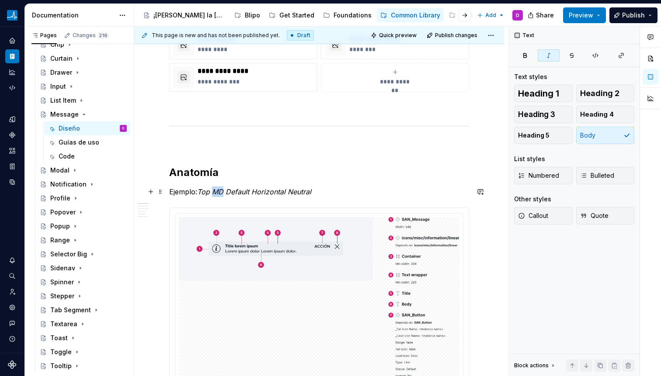
click at [222, 192] on em "MD Default Horizontal Neutral" at bounding box center [261, 192] width 99 height 9
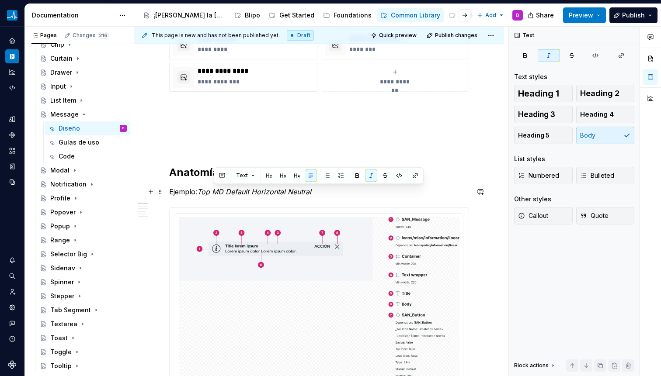
click at [268, 193] on em "MD Default Horizontal Neutral" at bounding box center [261, 192] width 99 height 9
drag, startPoint x: 255, startPoint y: 191, endPoint x: 319, endPoint y: 191, distance: 64.3
click at [319, 191] on p "Ejemplo: Top MD Default Horizontal Neutral" at bounding box center [319, 192] width 300 height 10
drag, startPoint x: 316, startPoint y: 193, endPoint x: 201, endPoint y: 192, distance: 115.0
click at [201, 192] on p "Ejemplo: Top MD Default Horizontal Neutral" at bounding box center [319, 192] width 300 height 10
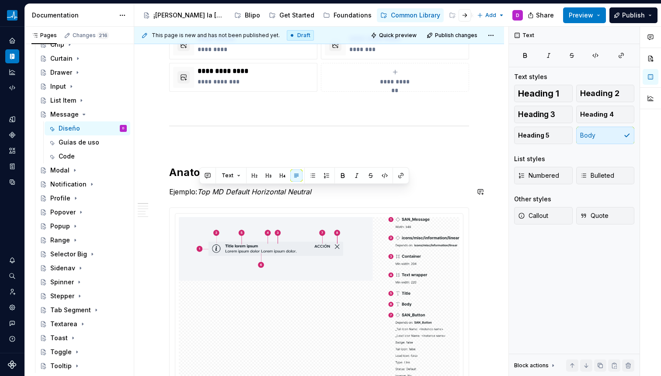
copy p "Top MD Default Horizontal Neutral"
drag, startPoint x: 202, startPoint y: 192, endPoint x: 318, endPoint y: 190, distance: 115.9
click at [316, 189] on p "Ejemplo: Top MD Default Horizontal Neutral" at bounding box center [319, 192] width 300 height 10
click at [318, 190] on p "Ejemplo: Top MD Default Horizontal Neutral" at bounding box center [319, 192] width 300 height 10
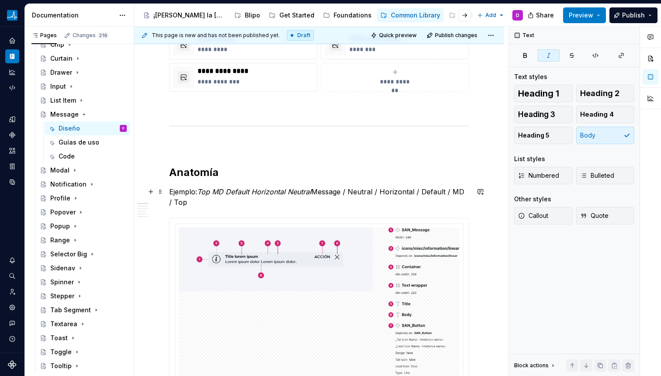
click at [317, 192] on p "Ejemplo: Top MD Default Horizontal Neutral Message / Neutral / Horizontal / Def…" at bounding box center [319, 197] width 300 height 21
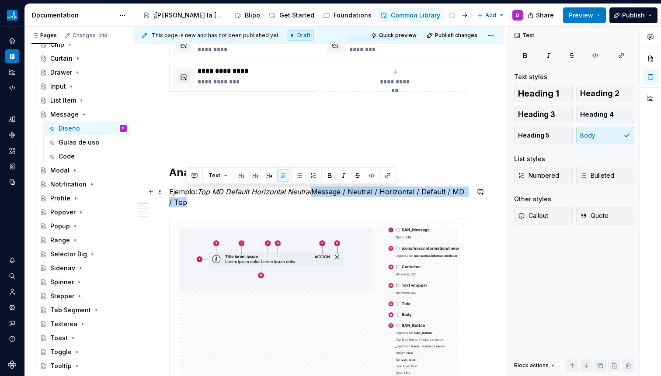
drag, startPoint x: 317, startPoint y: 192, endPoint x: 319, endPoint y: 199, distance: 6.9
click at [319, 199] on p "Ejemplo: Top MD Default Horizontal Neutral Message / Neutral / Horizontal / Def…" at bounding box center [319, 197] width 300 height 21
click at [341, 175] on button "button" at bounding box center [344, 176] width 12 height 12
click at [316, 189] on em "MD Default Horizontal Neutral Message / Neutral / Horizontal / Default / MD / T…" at bounding box center [318, 197] width 299 height 19
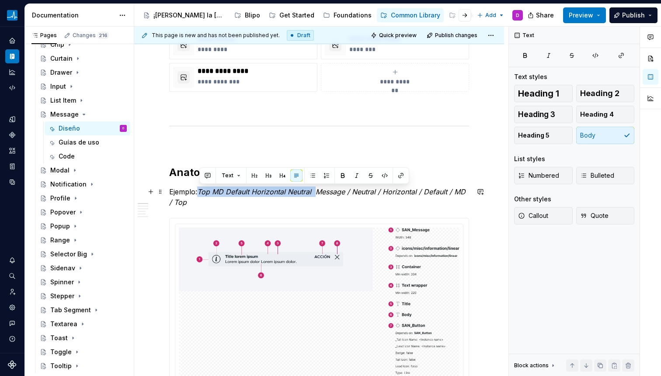
drag, startPoint x: 317, startPoint y: 189, endPoint x: 200, endPoint y: 189, distance: 117.2
click at [200, 189] on p "Ejemplo: Top MD Default Horizontal Neutral Message / Neutral / Horizontal / Def…" at bounding box center [319, 197] width 300 height 21
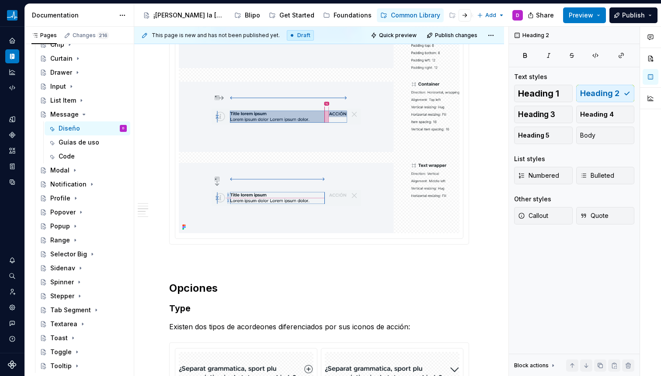
scroll to position [852, 0]
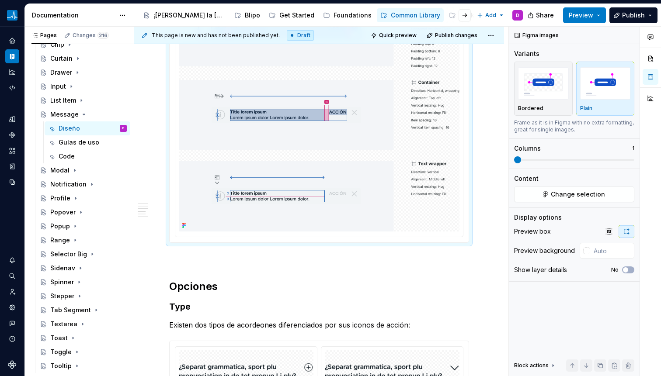
click at [283, 174] on img at bounding box center [319, 114] width 281 height 236
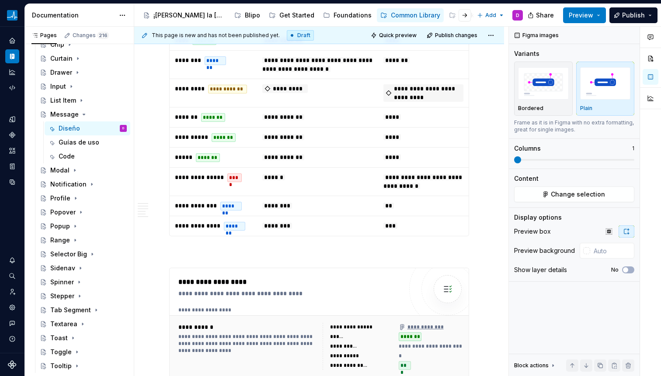
scroll to position [2217, 0]
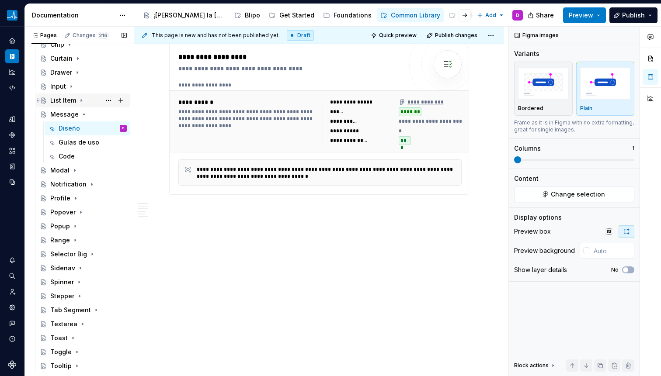
click at [84, 112] on icon "Page tree" at bounding box center [83, 114] width 7 height 7
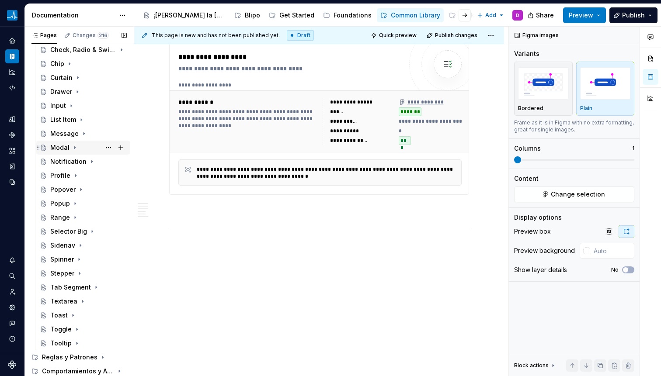
scroll to position [202, 0]
click at [73, 146] on icon "Page tree" at bounding box center [74, 147] width 7 height 7
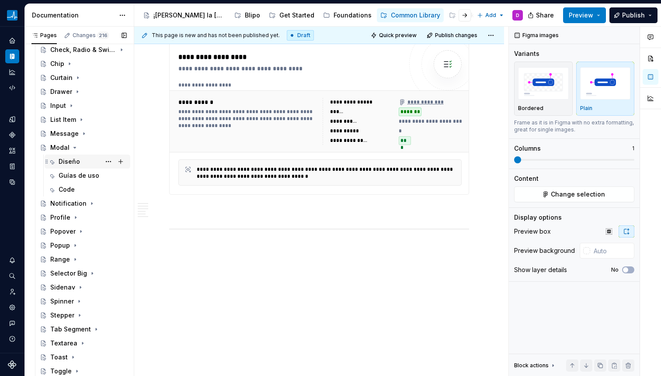
click at [61, 161] on div "Diseño" at bounding box center [69, 161] width 21 height 9
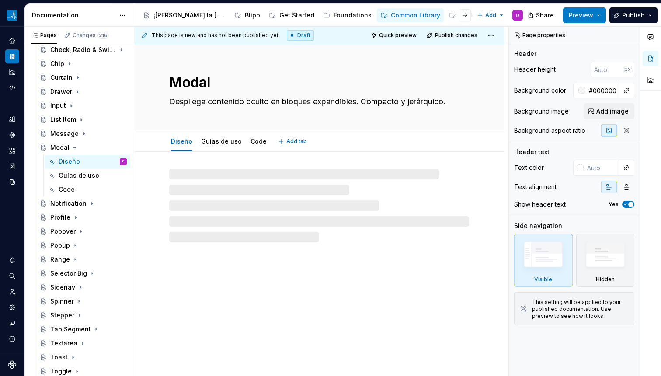
click at [232, 99] on textarea "Despliega contenido oculto en bloques expandibles. Compacto y jerárquico." at bounding box center [317, 102] width 300 height 14
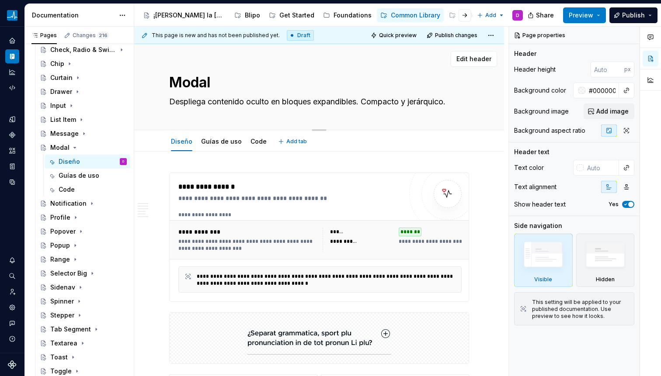
paste textarea "También conocido como: diálogo, popup, ventana modal Un modal es un elemento de…"
type textarea "*"
type textarea "También conocido como: diálogo, popup, ventana modal Un modal es un elemento de…"
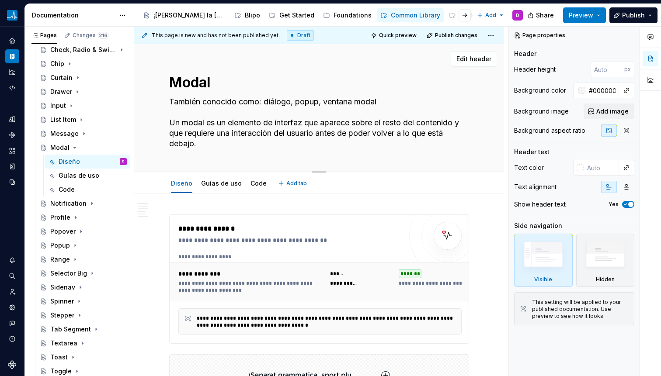
click at [219, 112] on textarea "También conocido como: diálogo, popup, ventana modal Un modal es un elemento de…" at bounding box center [317, 123] width 300 height 56
click at [383, 98] on textarea "También conocido como: diálogo, popup, ventana modal Un modal es un elemento de…" at bounding box center [317, 123] width 300 height 56
type textarea "*"
type textarea "También conocido como: diálogo, popup, ventana modal. Un modal es un elemento d…"
click at [199, 120] on textarea "También conocido como: diálogo, popup, ventana modal. Un modal es un elemento d…" at bounding box center [317, 123] width 300 height 56
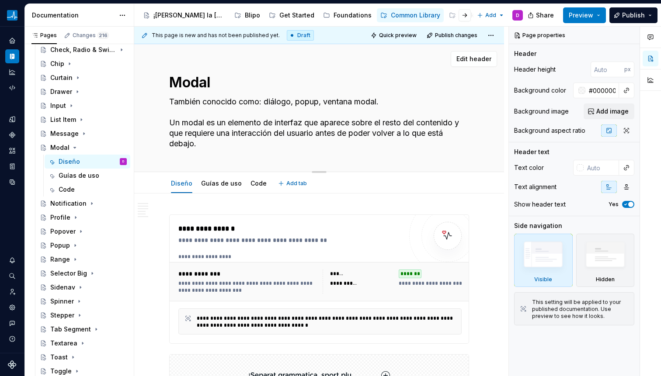
click at [310, 128] on textarea "También conocido como: diálogo, popup, ventana modal. Un modal es un elemento d…" at bounding box center [317, 123] width 300 height 56
drag, startPoint x: 329, startPoint y: 123, endPoint x: 154, endPoint y: 117, distance: 175.0
click at [154, 117] on div "Modal También conocido como: diálogo, popup, ventana modal. Un modal es un elem…" at bounding box center [319, 108] width 370 height 128
type textarea "*"
type textarea "También conocido como: diálogo, popup, ventana modal. Aparece sobre el resto de…"
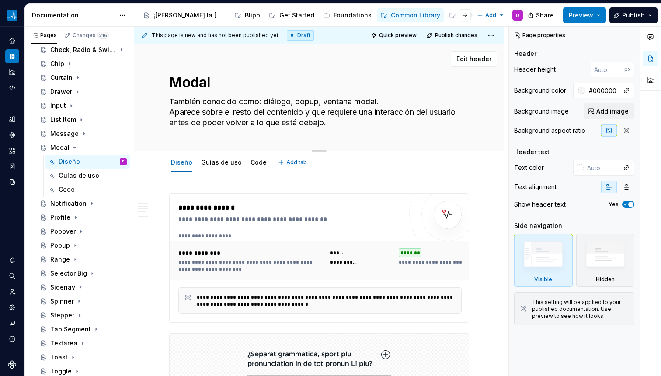
click at [247, 115] on textarea "También conocido como: diálogo, popup, ventana modal. Aparece sobre el resto de…" at bounding box center [317, 112] width 300 height 35
drag, startPoint x: 248, startPoint y: 113, endPoint x: 338, endPoint y: 116, distance: 90.5
click at [338, 116] on textarea "También conocido como: diálogo, popup, ventana modal. Aparece sobre el resto de…" at bounding box center [317, 112] width 300 height 35
click at [336, 119] on textarea "También conocido como: diálogo, popup, ventana modal. Aparece sobre el resto de…" at bounding box center [317, 112] width 300 height 35
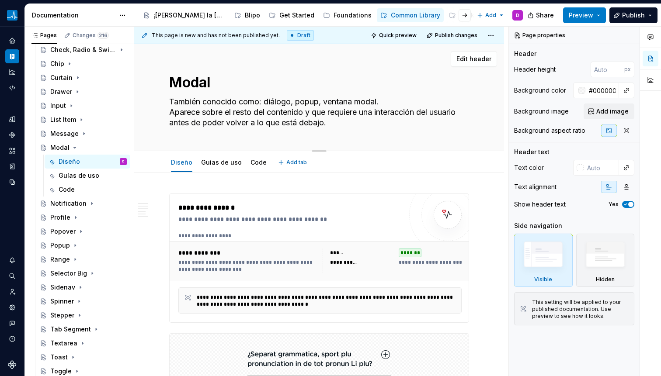
drag, startPoint x: 214, startPoint y: 111, endPoint x: 303, endPoint y: 118, distance: 88.6
click at [303, 118] on textarea "También conocido como: diálogo, popup, ventana modal. Aparece sobre el resto de…" at bounding box center [317, 112] width 300 height 35
click at [322, 112] on textarea "También conocido como: diálogo, popup, ventana modal. Aparece sobre el resto de…" at bounding box center [317, 112] width 300 height 35
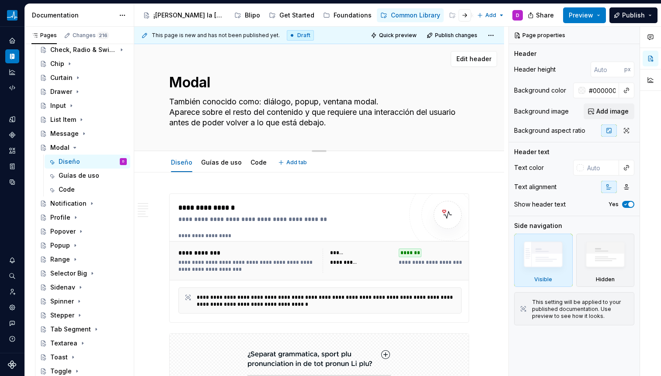
type textarea "*"
type textarea "También conocido como: diálogo, popup, ventana modal. Aparece sobre el resto de…"
drag, startPoint x: 324, startPoint y: 114, endPoint x: 337, endPoint y: 128, distance: 19.2
click at [335, 125] on textarea "También conocido como: diálogo, popup, ventana modal. Aparece sobre el resto de…" at bounding box center [317, 112] width 300 height 35
click at [337, 128] on textarea "También conocido como: diálogo, popup, ventana modal. Aparece sobre el resto de…" at bounding box center [317, 112] width 300 height 35
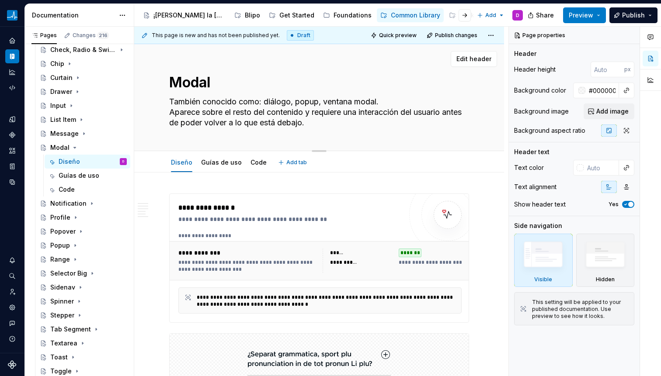
click at [245, 123] on textarea "También conocido como: diálogo, popup, ventana modal. Aparece sobre el resto de…" at bounding box center [317, 112] width 300 height 35
click at [317, 124] on textarea "También conocido como: diálogo, popup, ventana modal. Aparece sobre el resto de…" at bounding box center [317, 112] width 300 height 35
click at [336, 122] on textarea "También conocido como: diálogo, popup, ventana modal. Aparece sobre el resto de…" at bounding box center [317, 112] width 300 height 35
click at [323, 124] on textarea "También conocido como: diálogo, popup, ventana modal. Aparece sobre el resto de…" at bounding box center [317, 112] width 300 height 35
type textarea "*"
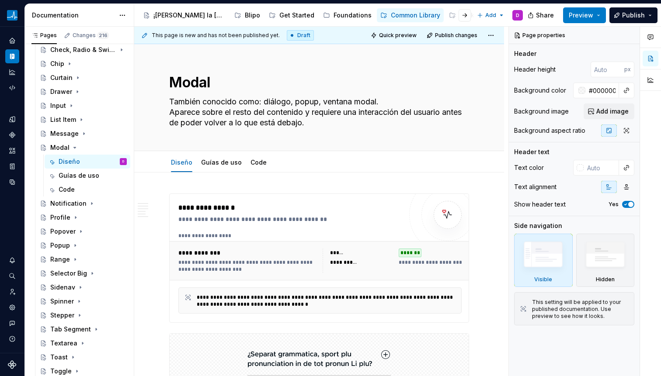
type textarea "También conocido como: diálogo, popup, ventana modal. Aparece sobre el resto de…"
drag, startPoint x: 219, startPoint y: 211, endPoint x: 339, endPoint y: 218, distance: 120.0
click at [219, 211] on div "**********" at bounding box center [289, 208] width 223 height 10
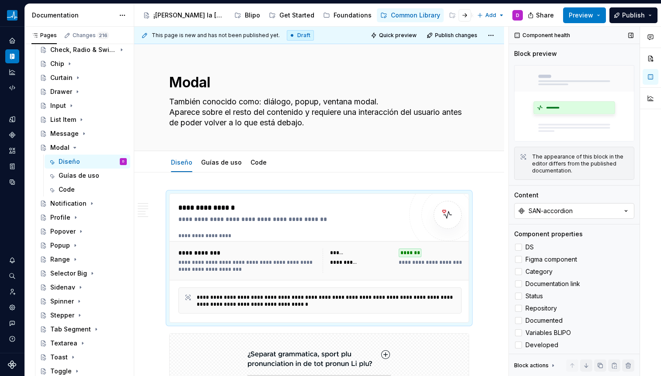
click at [568, 215] on button "SAN-accordion" at bounding box center [574, 211] width 120 height 16
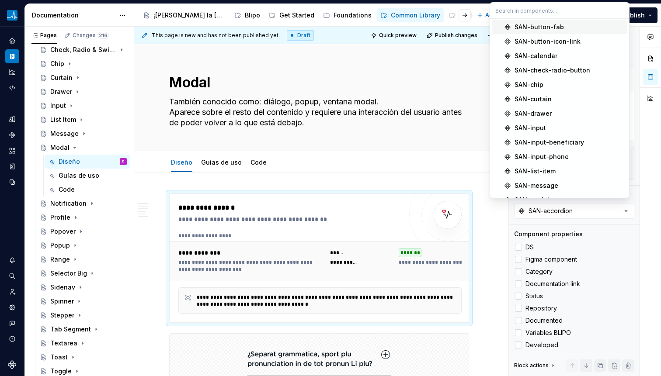
scroll to position [141, 0]
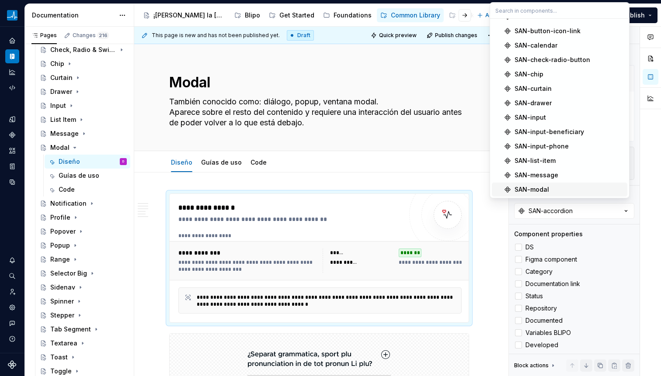
click at [537, 188] on div "SAN-modal" at bounding box center [532, 189] width 35 height 9
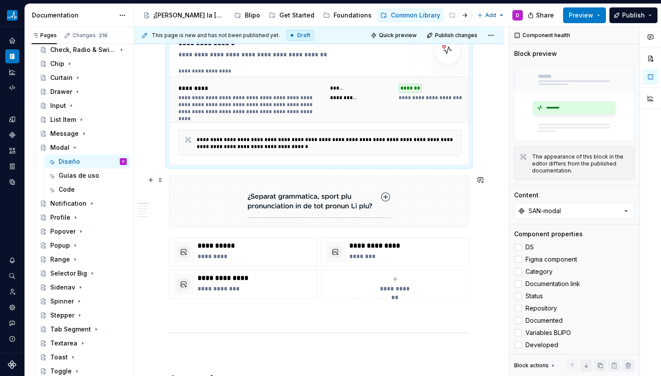
scroll to position [148, 0]
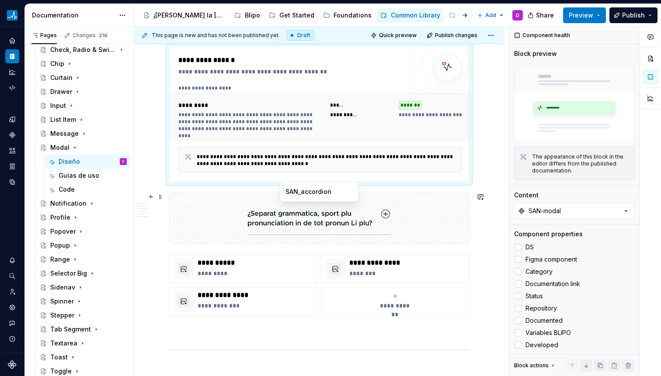
click at [390, 205] on img at bounding box center [318, 219] width 143 height 44
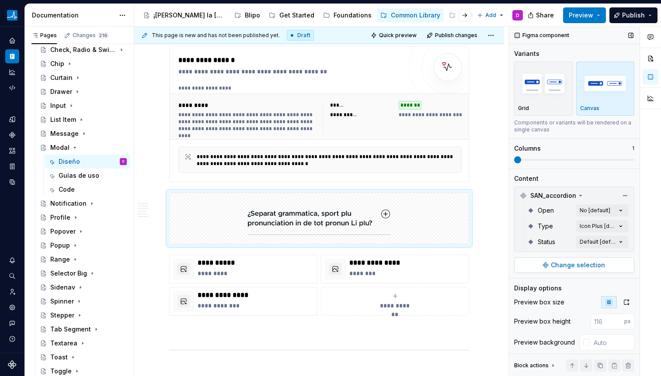
click at [572, 266] on span "Change selection" at bounding box center [578, 265] width 54 height 9
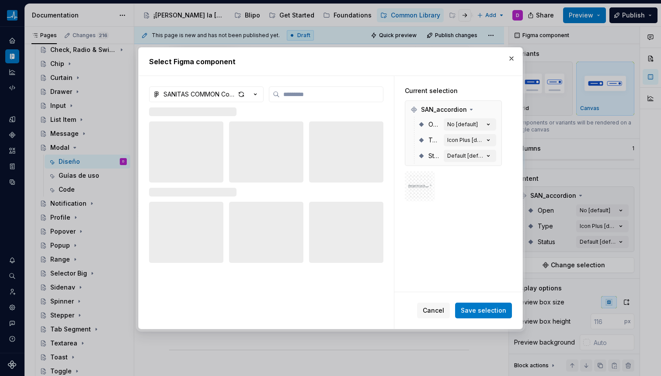
type textarea "*"
click at [328, 93] on input "search" at bounding box center [331, 94] width 103 height 9
type input "****"
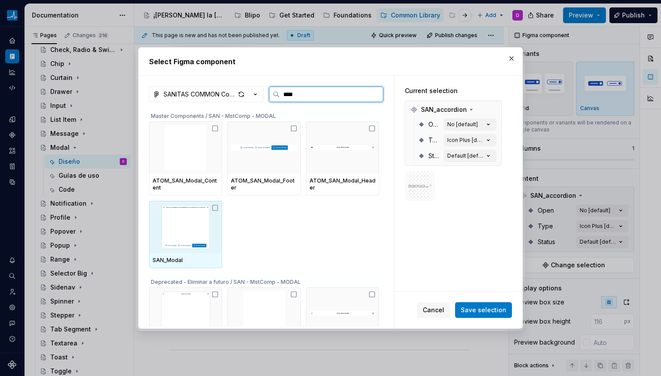
click at [180, 212] on img at bounding box center [186, 227] width 66 height 45
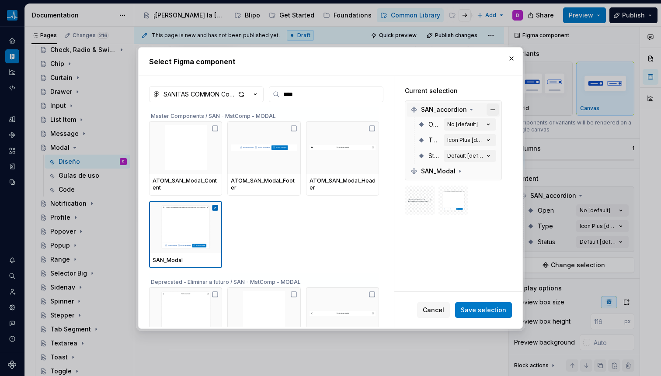
click at [489, 107] on button "button" at bounding box center [493, 110] width 12 height 12
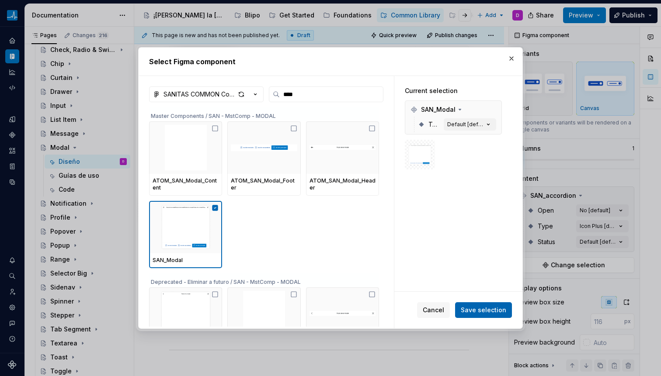
click at [482, 305] on button "Save selection" at bounding box center [483, 311] width 57 height 16
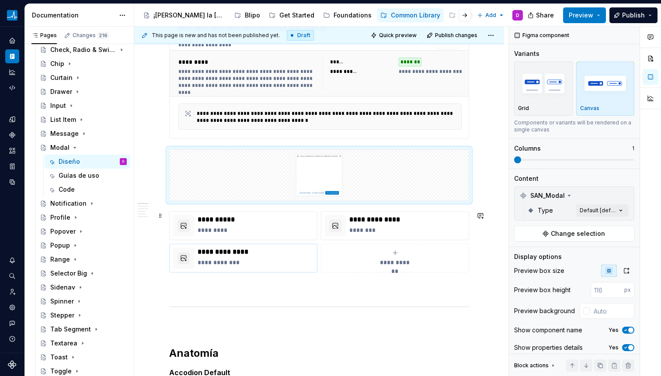
scroll to position [204, 0]
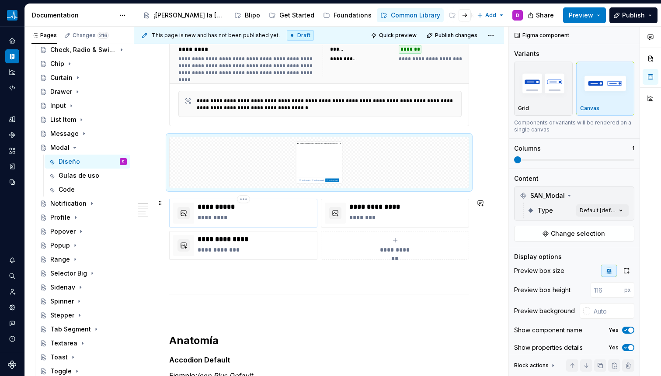
click at [303, 209] on p "**********" at bounding box center [256, 207] width 116 height 9
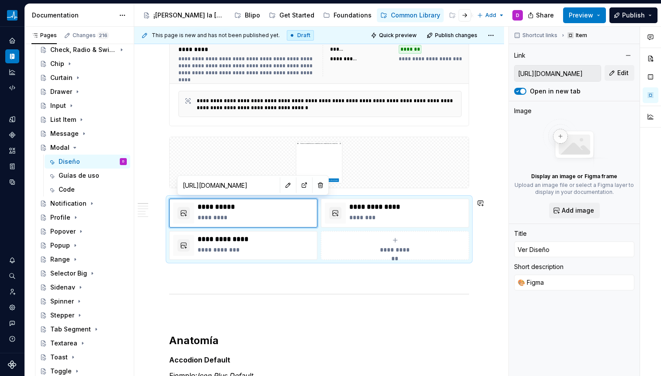
click at [267, 194] on div "[URL][DOMAIN_NAME]" at bounding box center [253, 185] width 152 height 20
click at [282, 189] on button "button" at bounding box center [288, 185] width 12 height 12
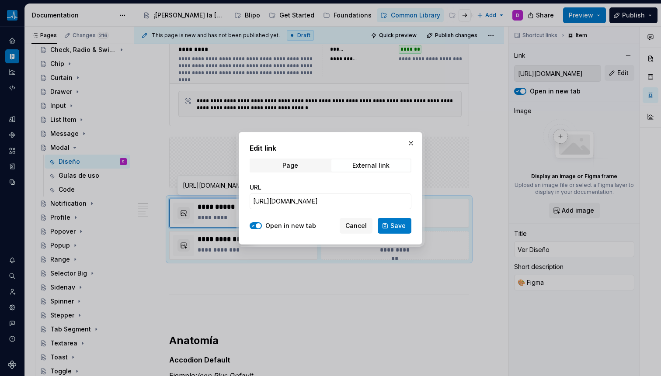
type textarea "*"
click at [343, 204] on input "[URL][DOMAIN_NAME]" at bounding box center [331, 202] width 162 height 16
paste input "[URL][DOMAIN_NAME]"
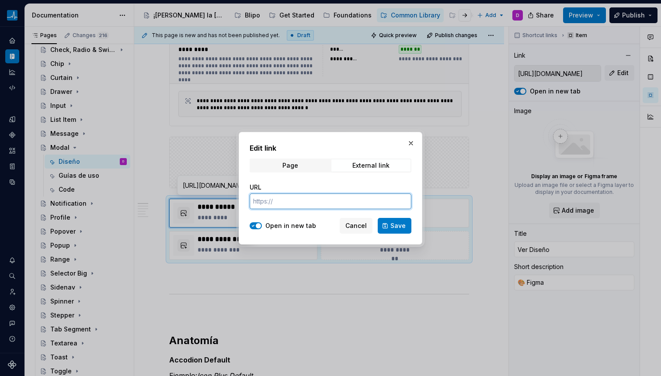
type input "[URL][DOMAIN_NAME]"
click at [384, 222] on button "Save" at bounding box center [395, 226] width 34 height 16
type textarea "*"
type input "[URL][DOMAIN_NAME]"
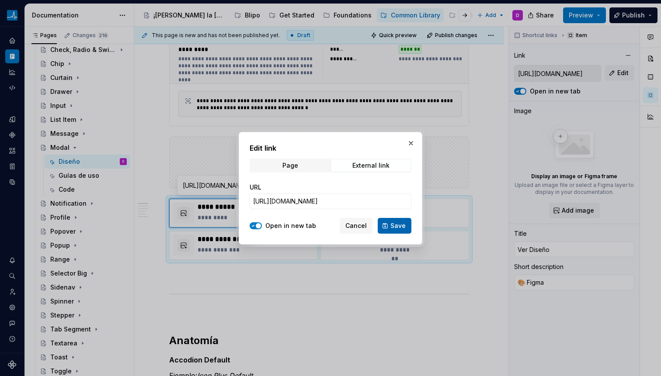
type input "[URL][DOMAIN_NAME]"
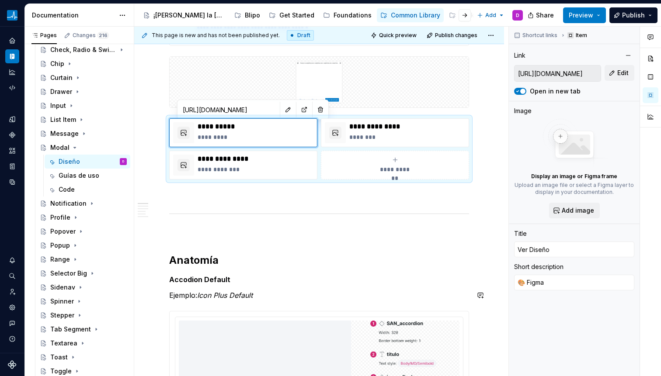
scroll to position [279, 0]
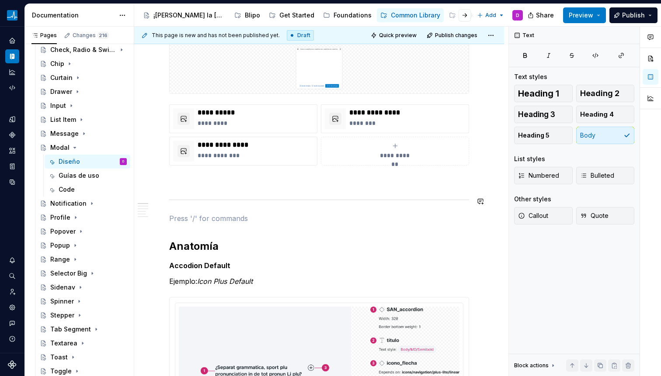
scroll to position [383, 0]
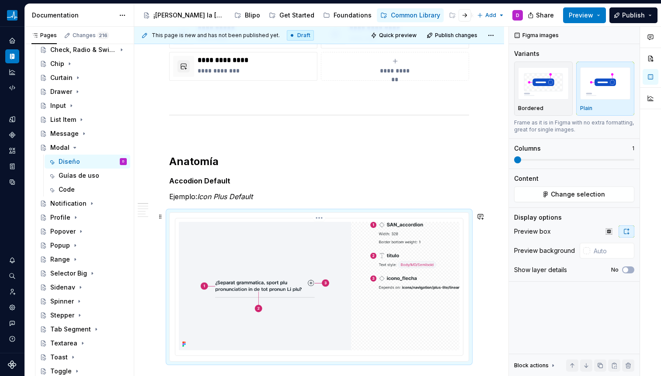
click at [274, 276] on img at bounding box center [319, 286] width 281 height 129
click at [566, 204] on div "Figma images Variants Bordered Plain Frame as it is in Figma with no extra form…" at bounding box center [574, 202] width 131 height 350
click at [560, 192] on span "Change selection" at bounding box center [578, 194] width 54 height 9
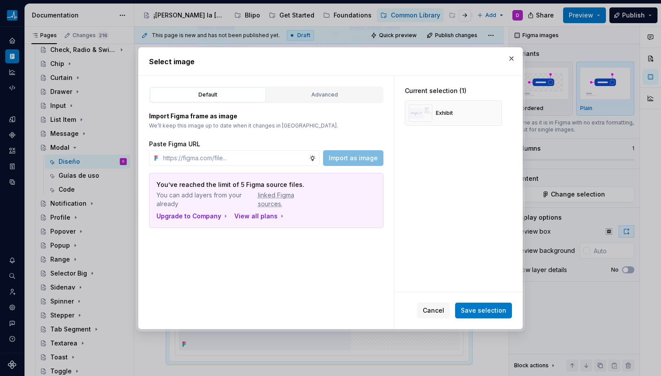
type textarea "*"
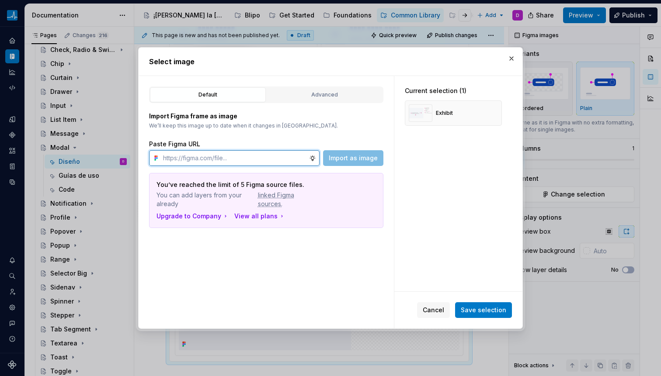
paste input "Modal Anatomy Exhibits"
type input "Modal Anatomy Exhibits"
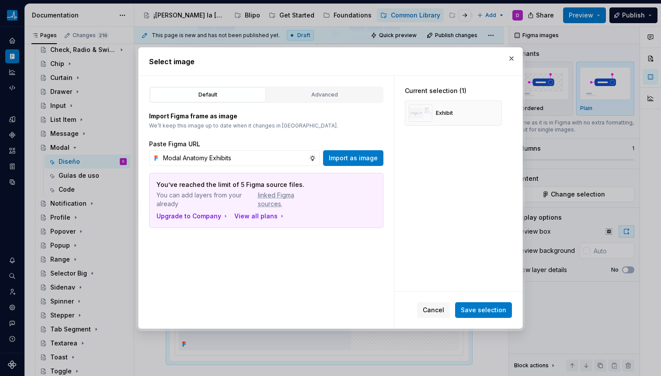
click at [312, 84] on div "Default Advanced Import Figma frame as image We’ll keep this image up to date w…" at bounding box center [266, 202] width 255 height 253
click at [313, 91] on div "Advanced" at bounding box center [325, 94] width 110 height 9
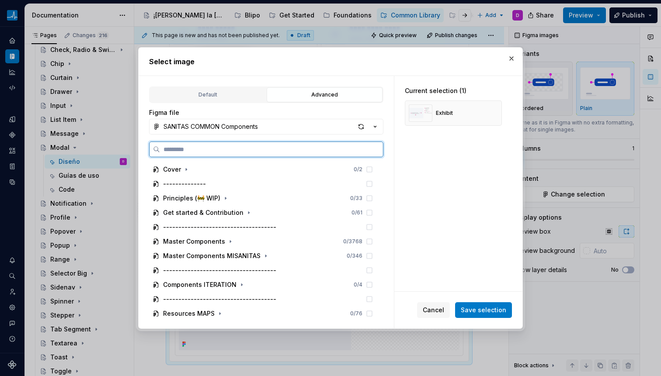
click at [229, 150] on input "search" at bounding box center [271, 149] width 223 height 9
paste input "**********"
type input "**********"
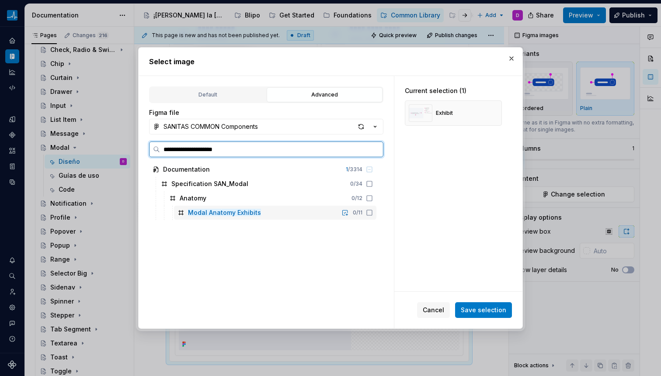
drag, startPoint x: 369, startPoint y: 212, endPoint x: 406, endPoint y: 178, distance: 50.4
click at [369, 212] on icon at bounding box center [369, 212] width 7 height 7
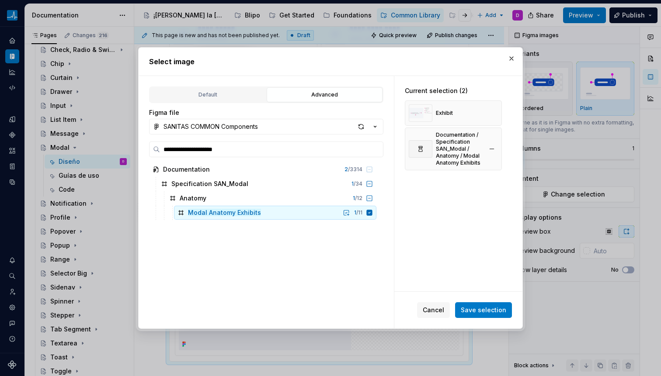
click at [492, 114] on button "button" at bounding box center [492, 113] width 12 height 12
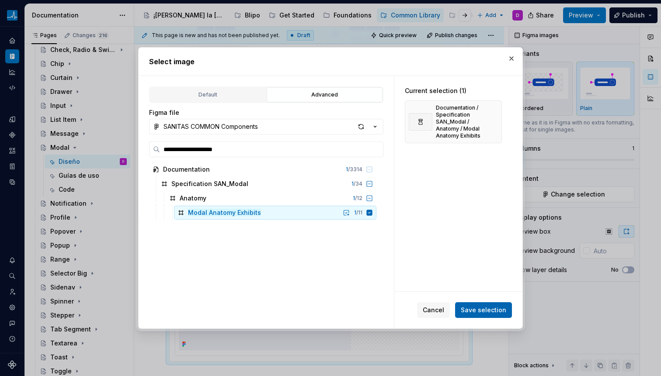
click at [480, 311] on span "Save selection" at bounding box center [483, 310] width 45 height 9
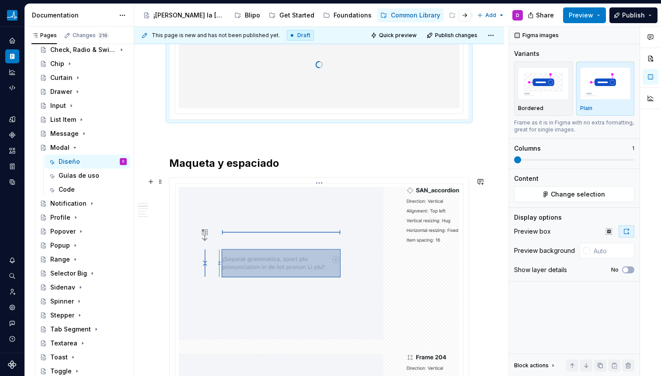
scroll to position [591, 0]
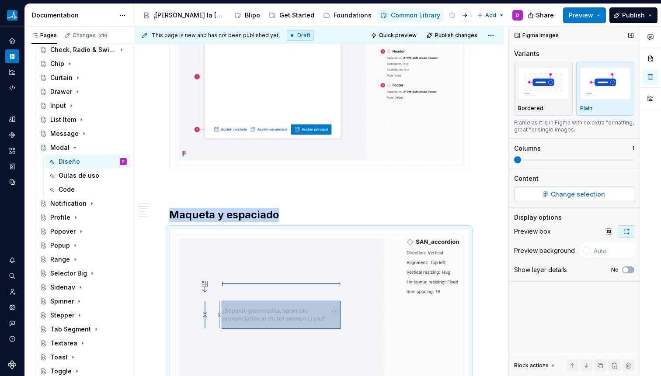
click at [589, 189] on button "Change selection" at bounding box center [574, 195] width 120 height 16
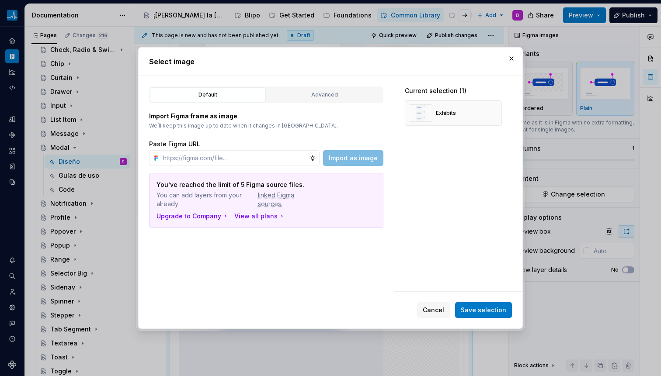
click at [346, 85] on div "Default Advanced Import Figma frame as image We’ll keep this image up to date w…" at bounding box center [266, 202] width 255 height 253
click at [340, 91] on div "Advanced" at bounding box center [325, 94] width 110 height 9
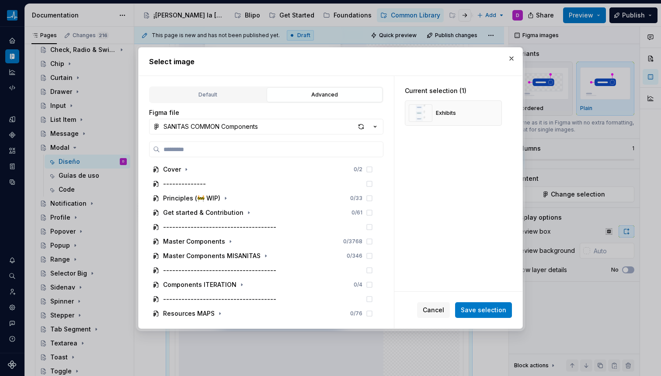
click at [269, 137] on div "Figma file SANITAS COMMON Components Cover 0 / 2 -------------- Principles (🚧 W…" at bounding box center [266, 216] width 234 height 216
type textarea "*"
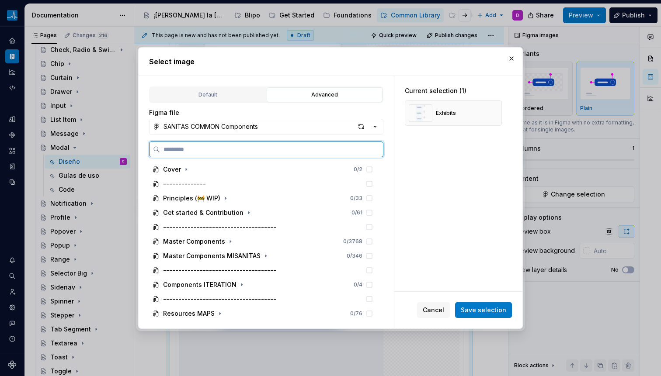
click at [269, 150] on input "search" at bounding box center [271, 149] width 223 height 9
paste input "**********"
type input "**********"
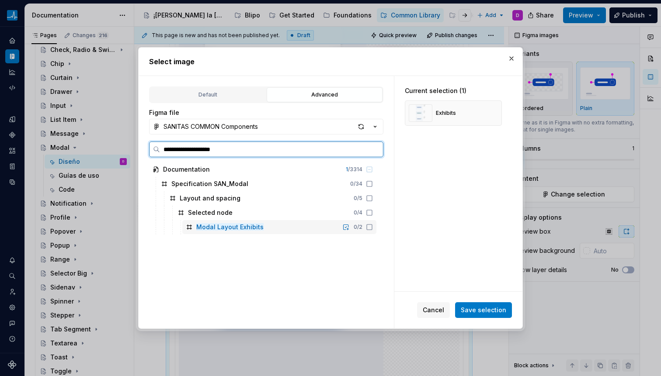
click at [366, 228] on icon at bounding box center [369, 227] width 7 height 7
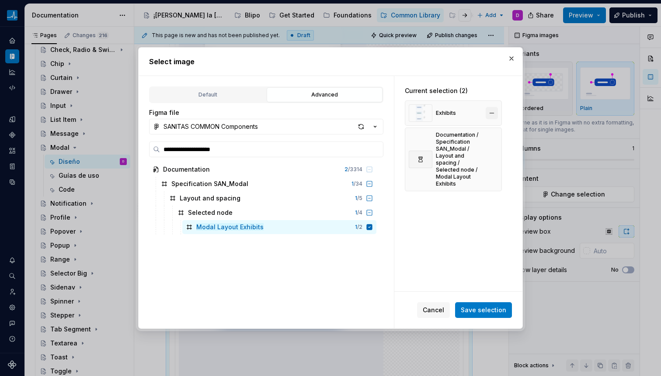
click at [490, 115] on button "button" at bounding box center [492, 113] width 12 height 12
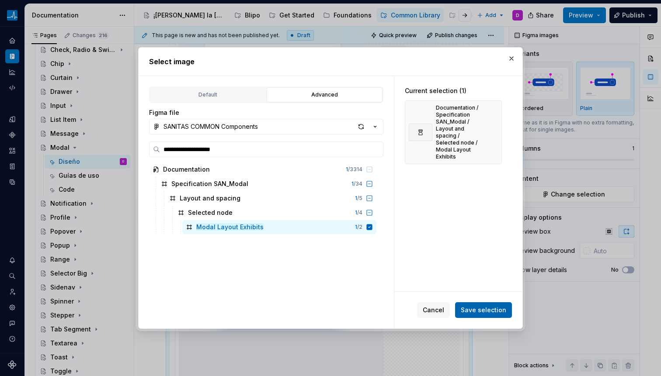
click at [467, 310] on span "Save selection" at bounding box center [483, 310] width 45 height 9
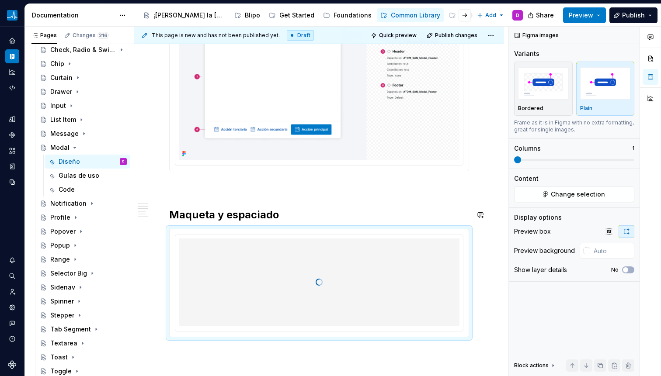
click at [363, 190] on p at bounding box center [319, 187] width 300 height 10
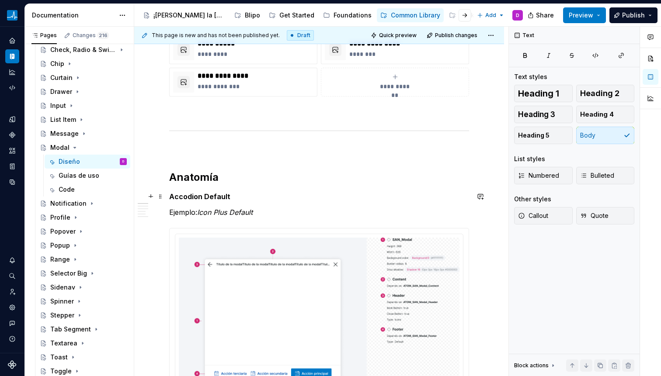
scroll to position [371, 0]
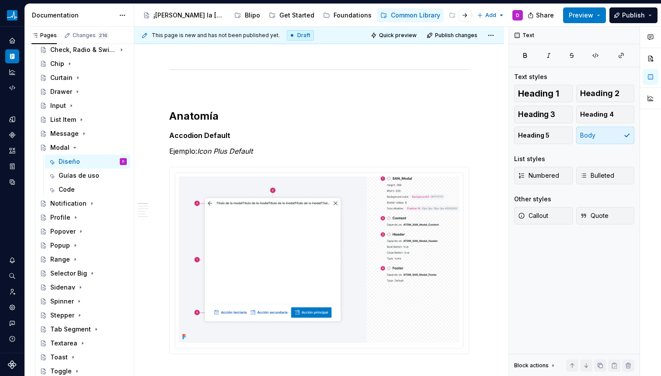
scroll to position [244, 0]
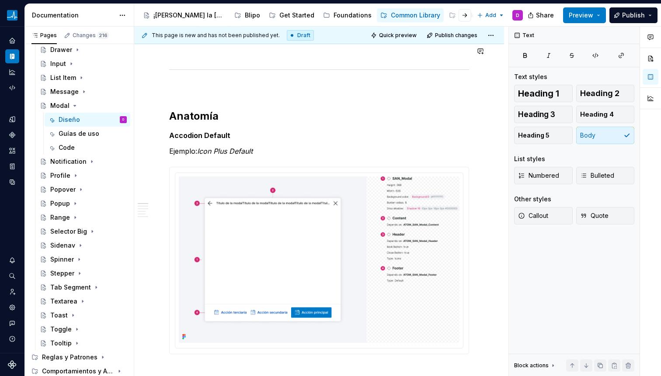
type textarea "*"
